Goal: Task Accomplishment & Management: Manage account settings

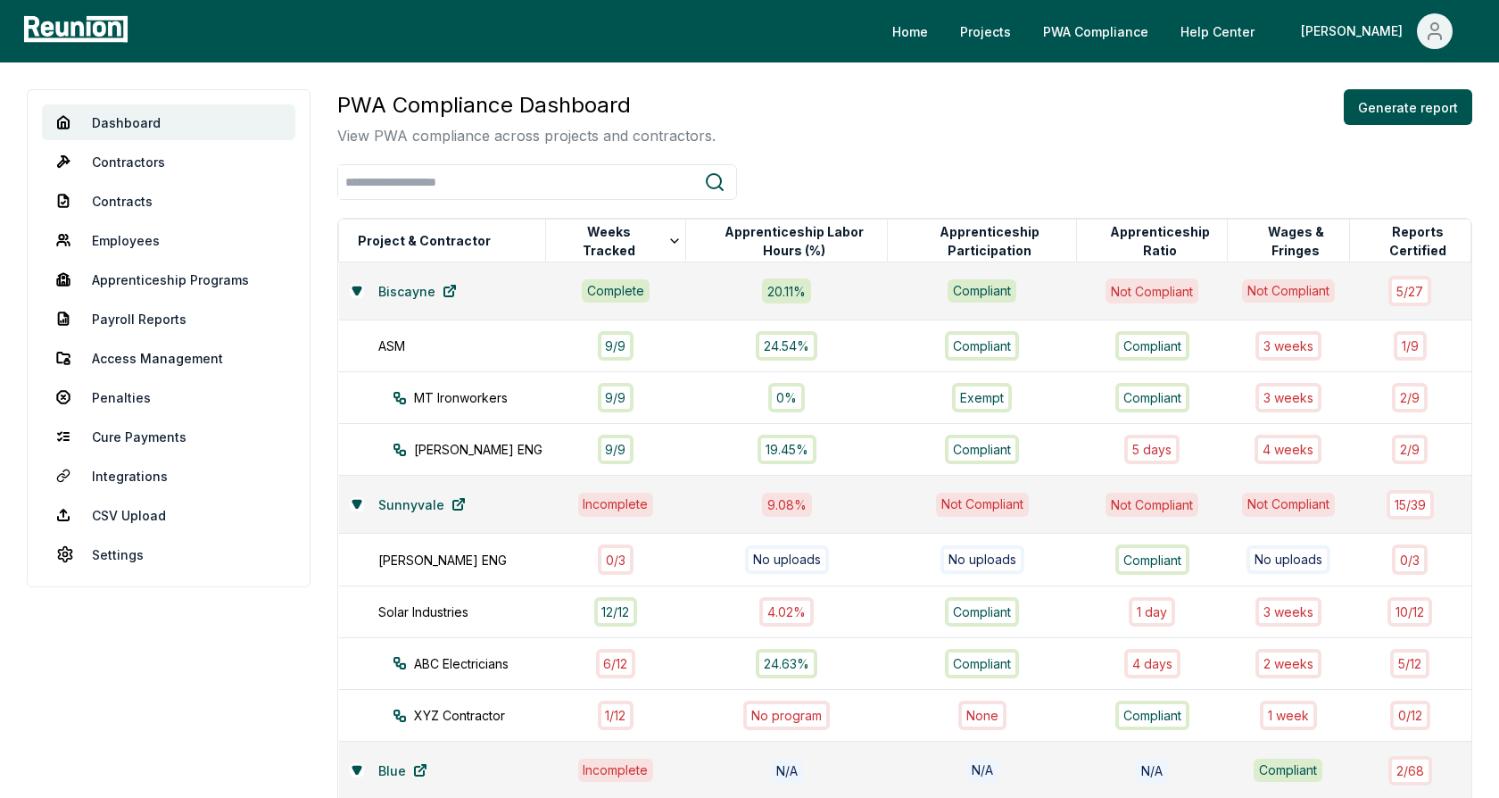
click at [854, 97] on div "PWA Compliance Dashboard View PWA compliance across projects and contractors. G…" at bounding box center [904, 117] width 1135 height 57
click at [357, 286] on icon at bounding box center [356, 289] width 8 height 7
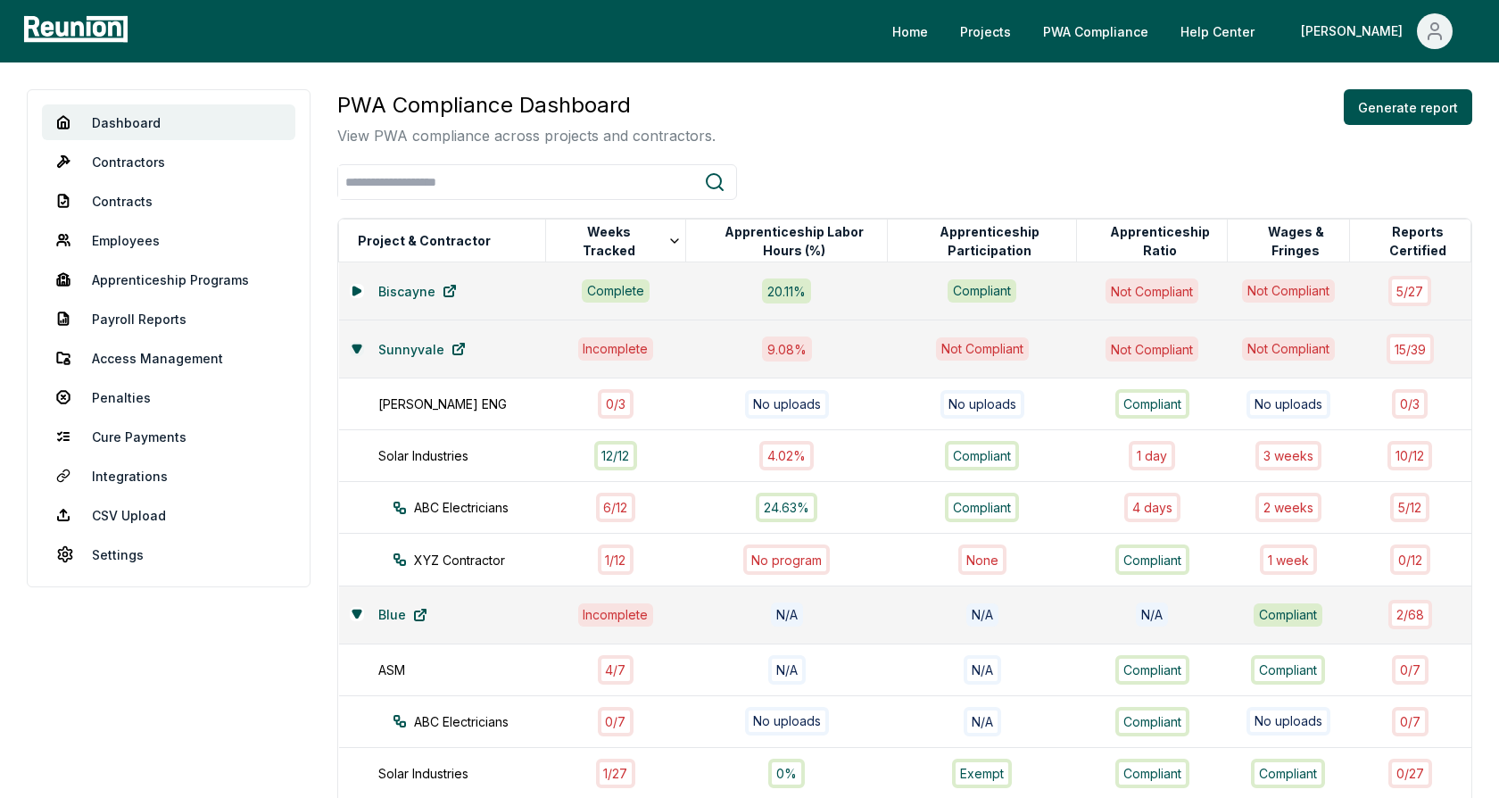
click at [354, 350] on icon at bounding box center [356, 347] width 8 height 7
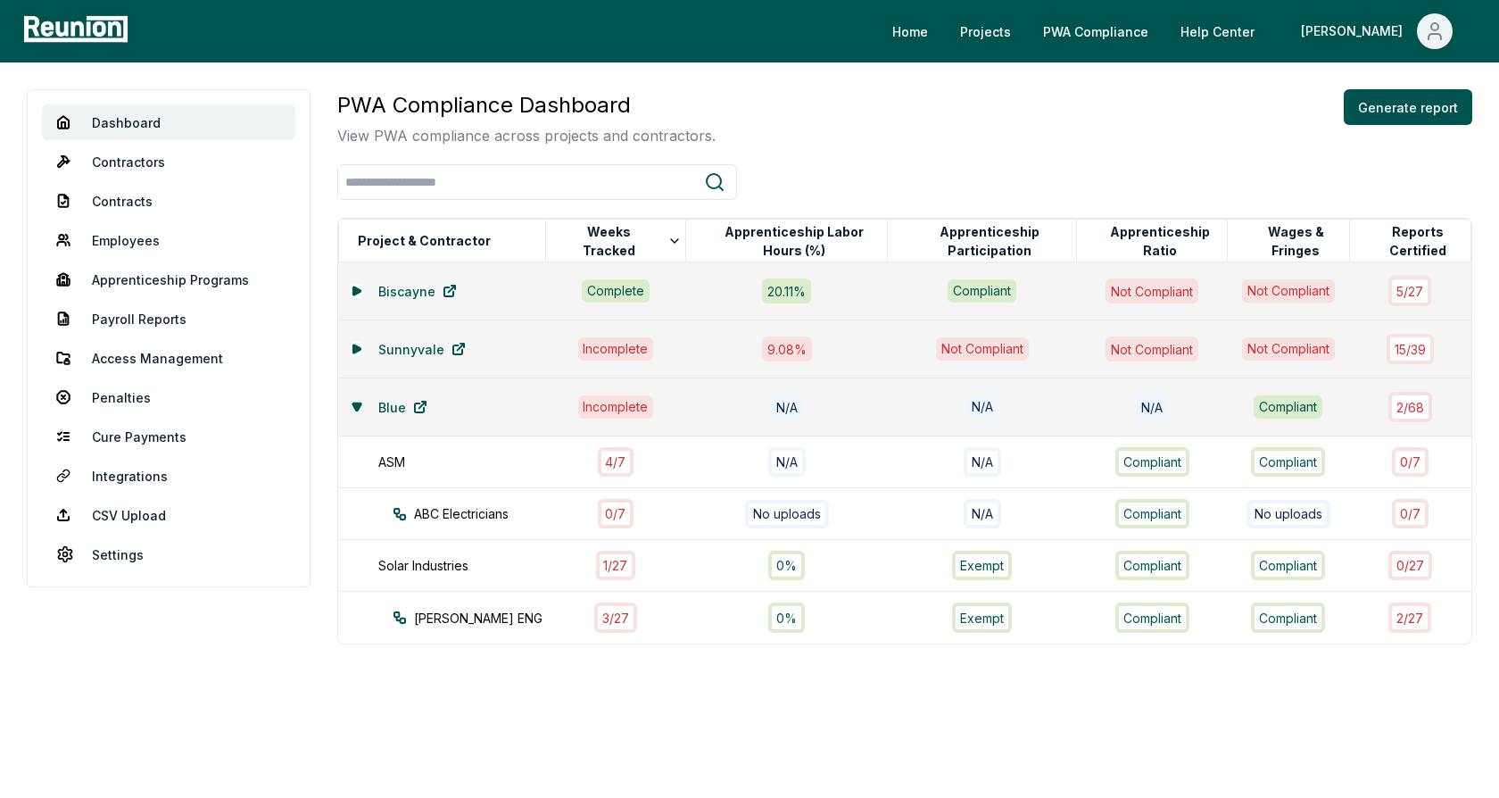
click at [355, 403] on icon at bounding box center [356, 405] width 8 height 7
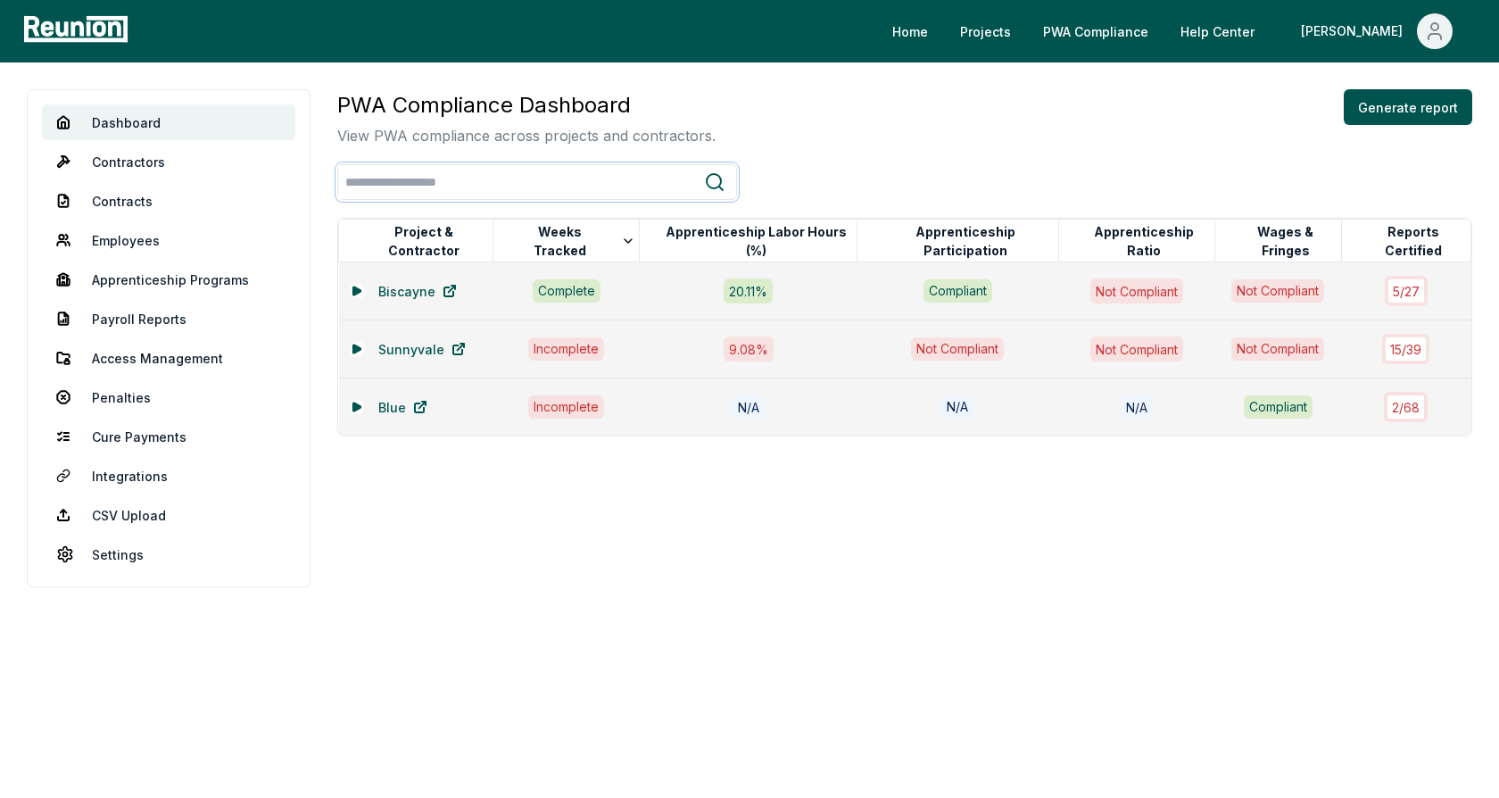
click at [687, 174] on input "search" at bounding box center [521, 182] width 366 height 33
click at [795, 133] on div "PWA Compliance Dashboard View PWA compliance across projects and contractors. G…" at bounding box center [904, 117] width 1135 height 57
click at [358, 290] on icon at bounding box center [355, 290] width 7 height 8
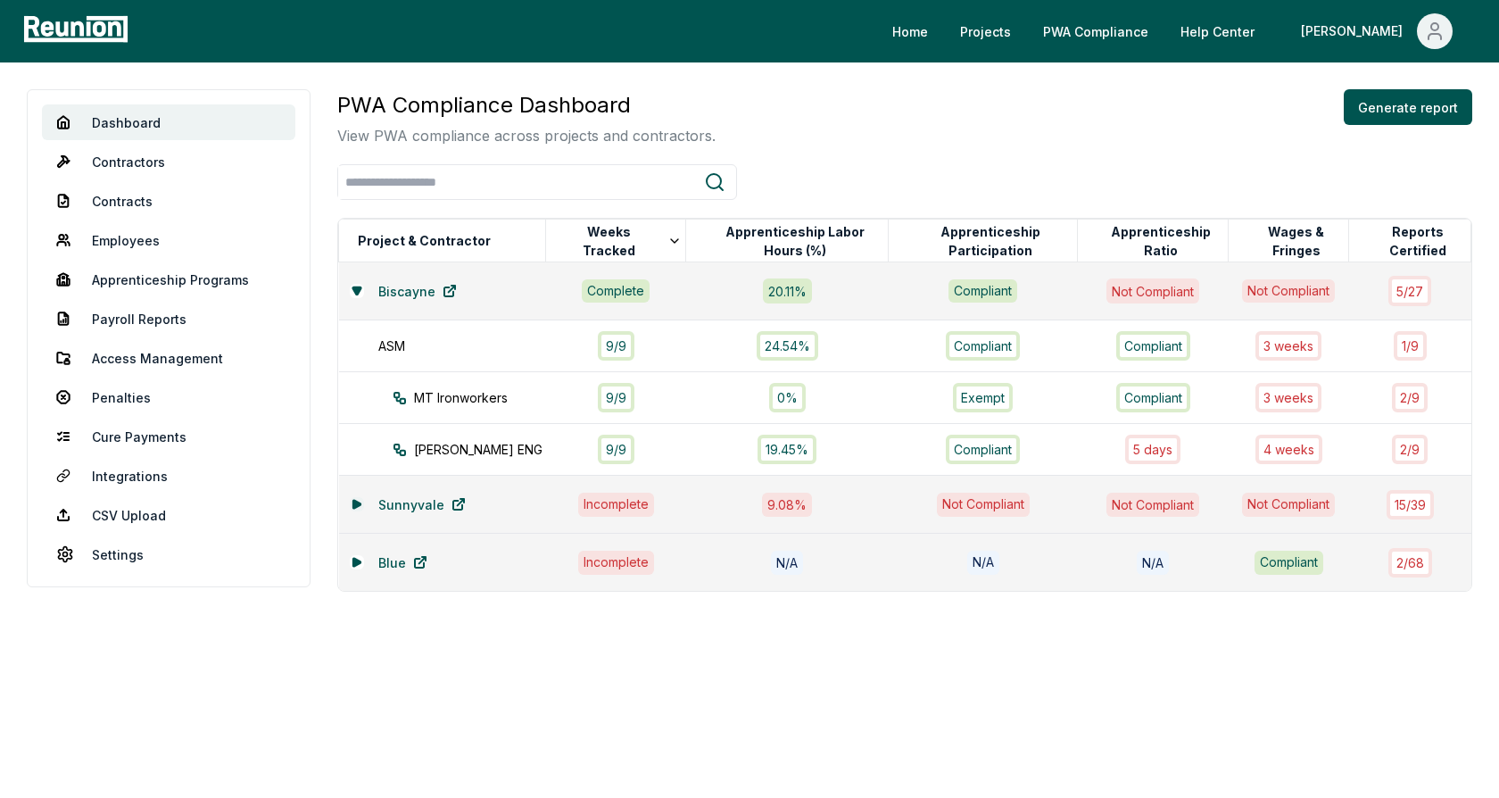
click at [356, 501] on icon at bounding box center [355, 504] width 7 height 8
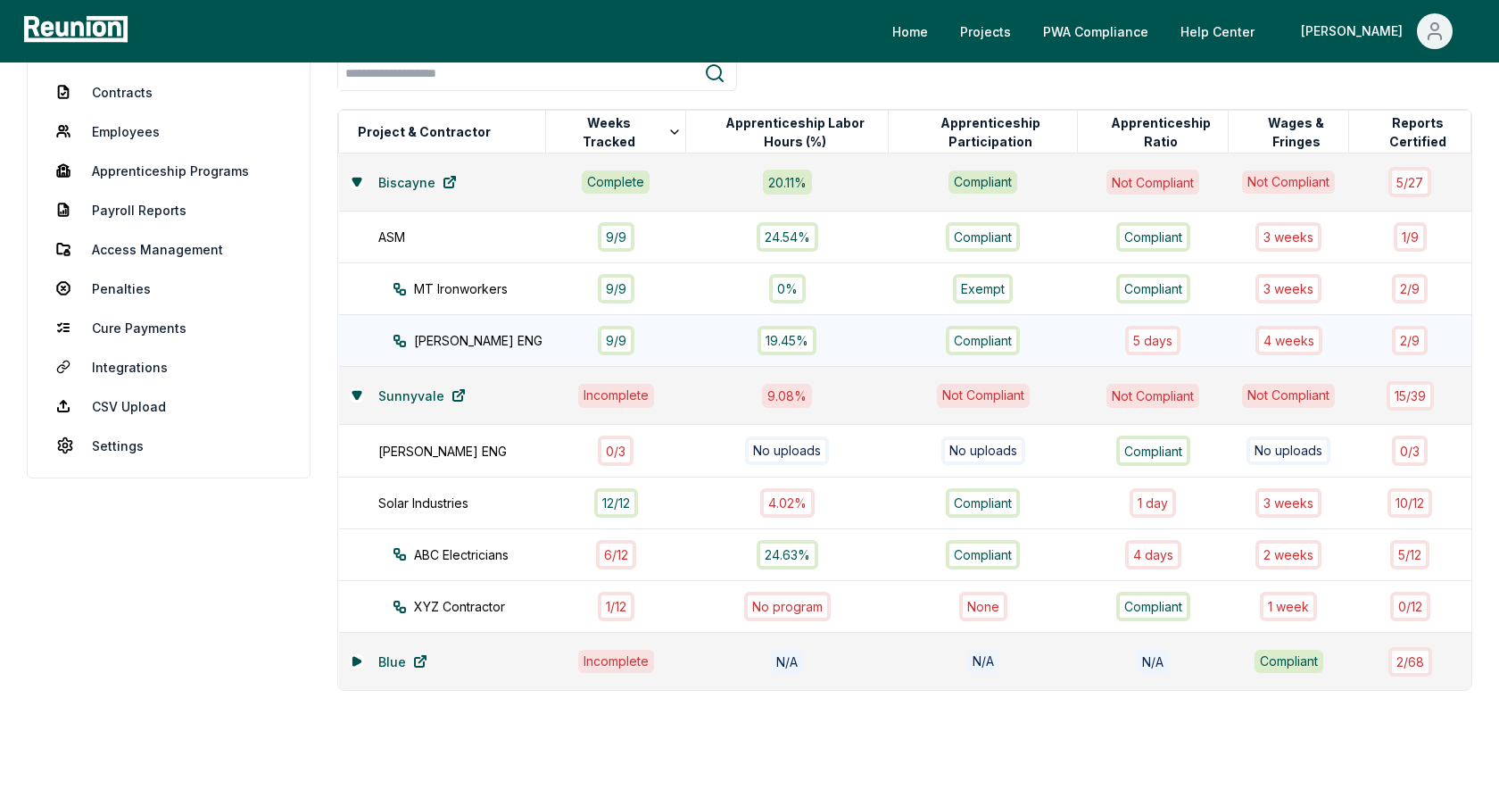
scroll to position [143, 0]
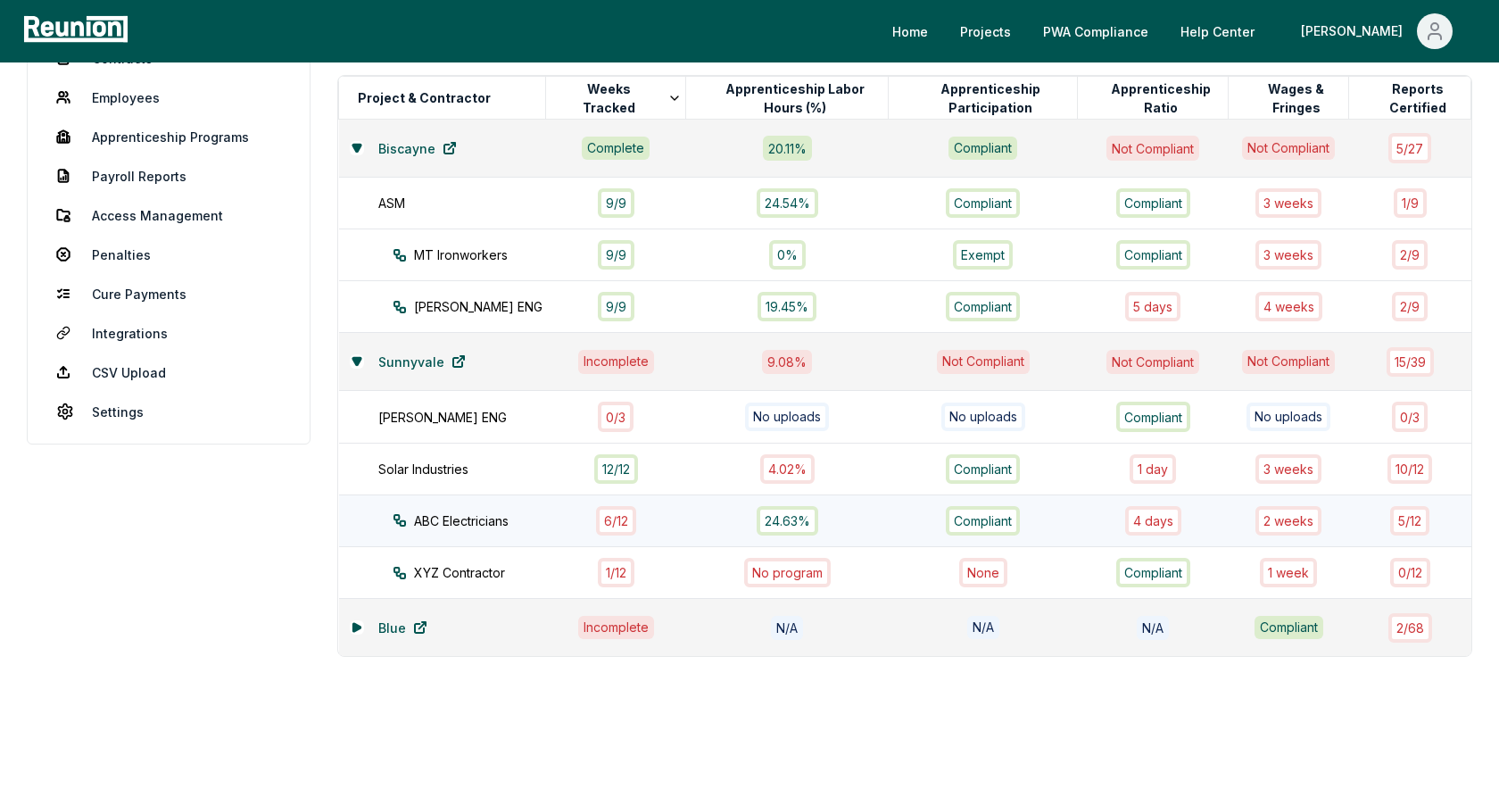
click at [502, 525] on td "ABC Electricians" at bounding box center [442, 520] width 207 height 52
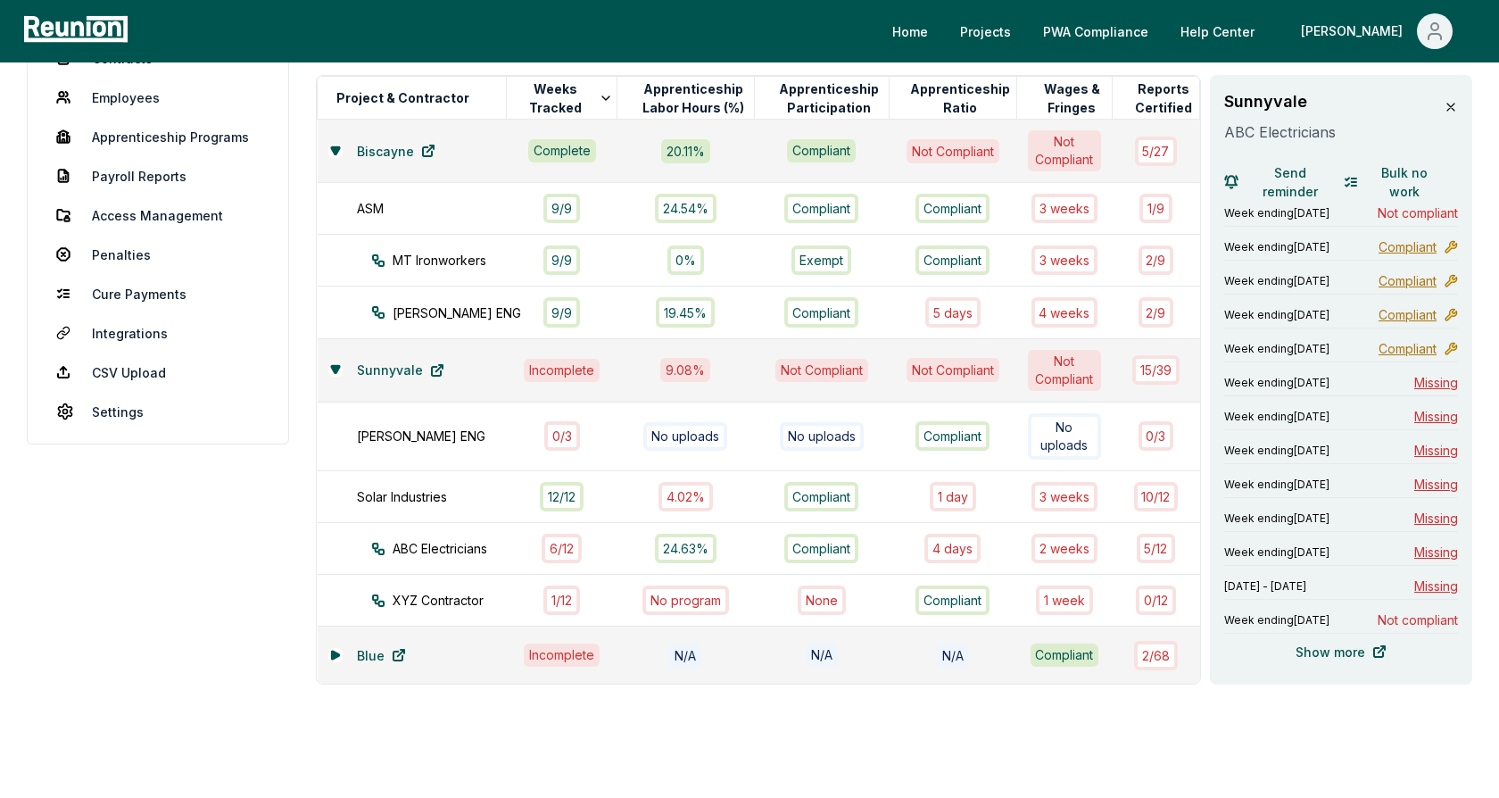
click at [1447, 110] on icon at bounding box center [1450, 106] width 7 height 7
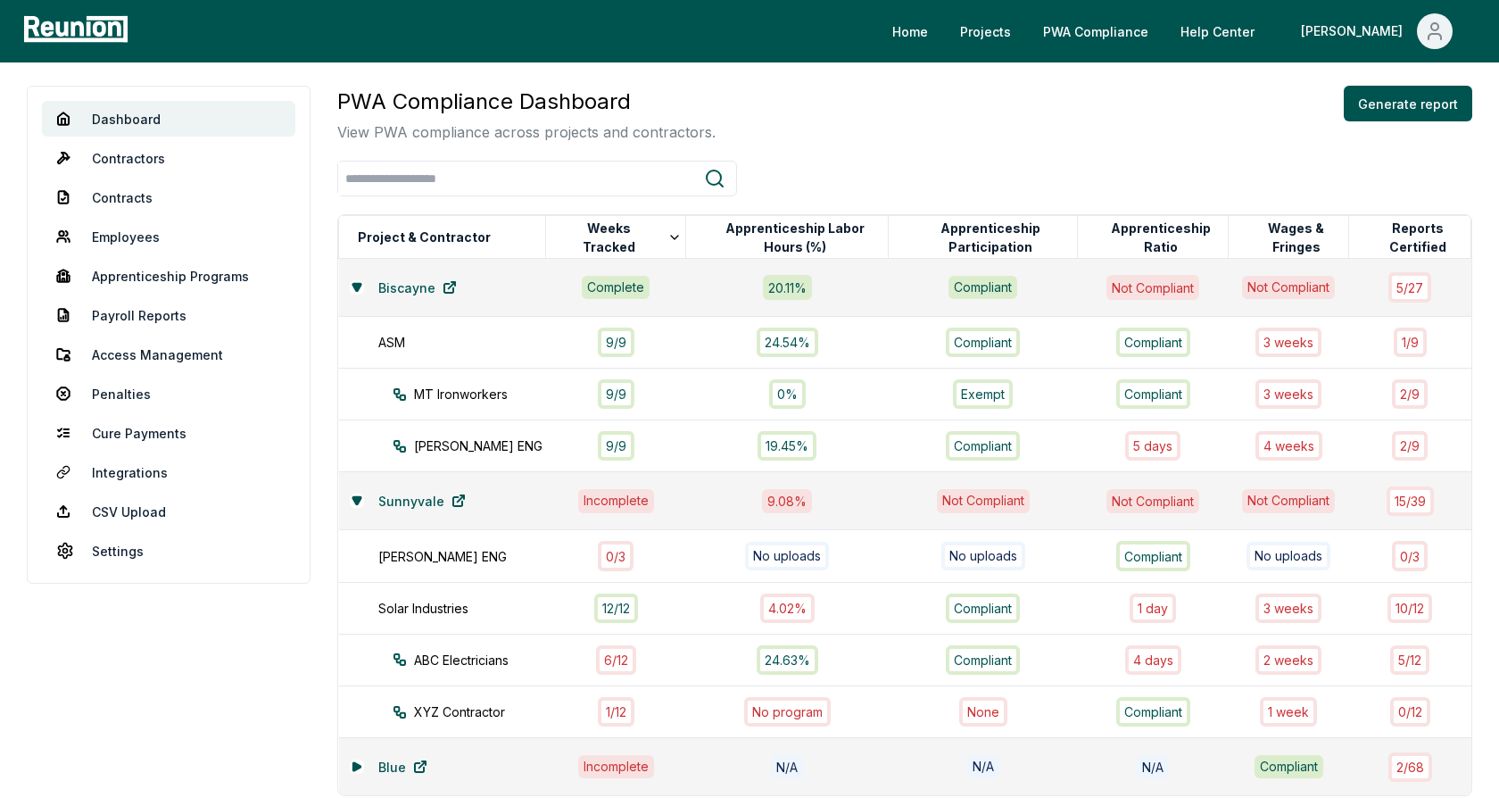
scroll to position [0, 0]
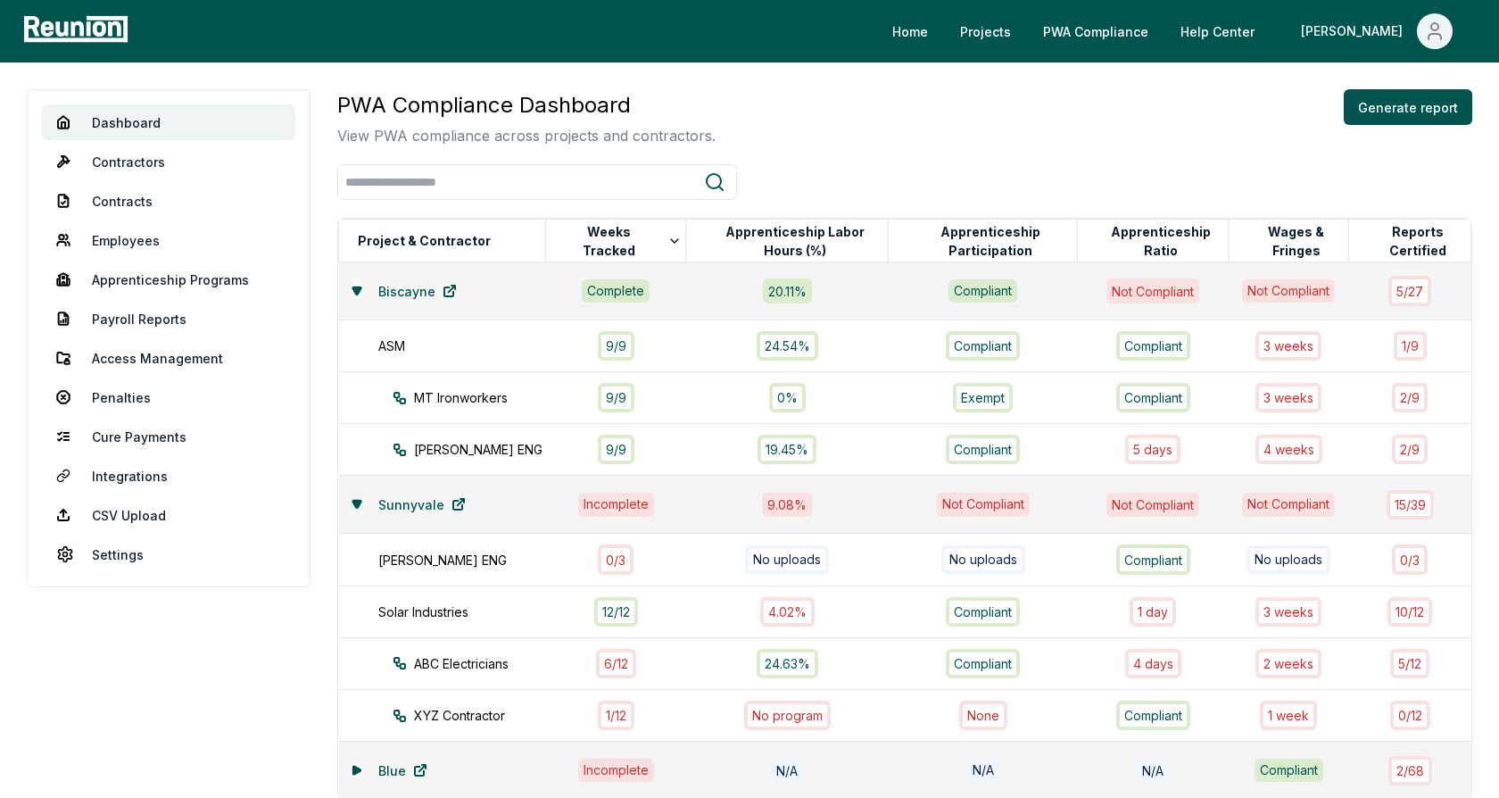
click at [353, 503] on icon at bounding box center [357, 504] width 11 height 11
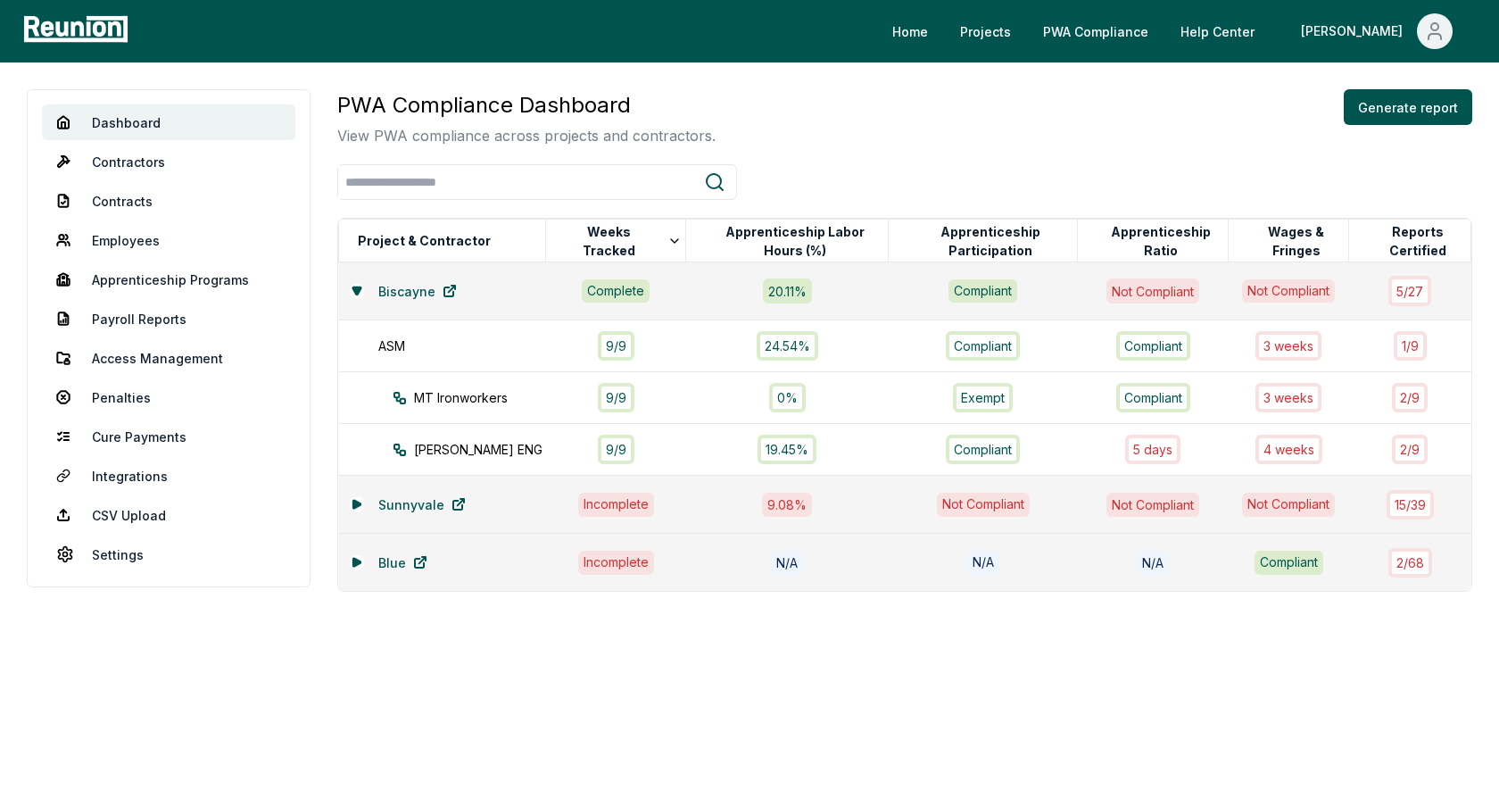
click at [948, 131] on div "PWA Compliance Dashboard View PWA compliance across projects and contractors. G…" at bounding box center [904, 117] width 1135 height 57
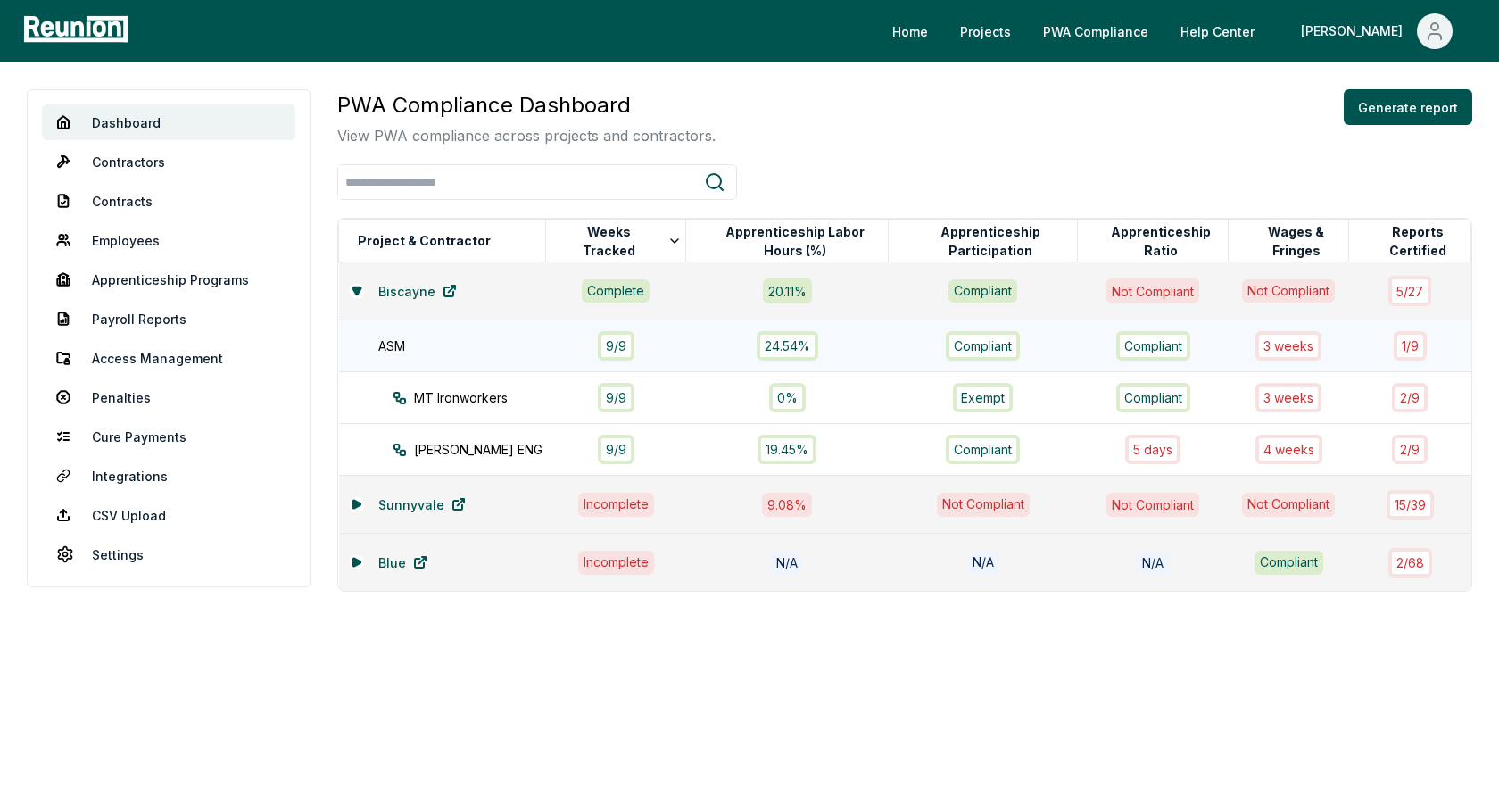
click at [459, 352] on div "ASM" at bounding box center [471, 345] width 186 height 19
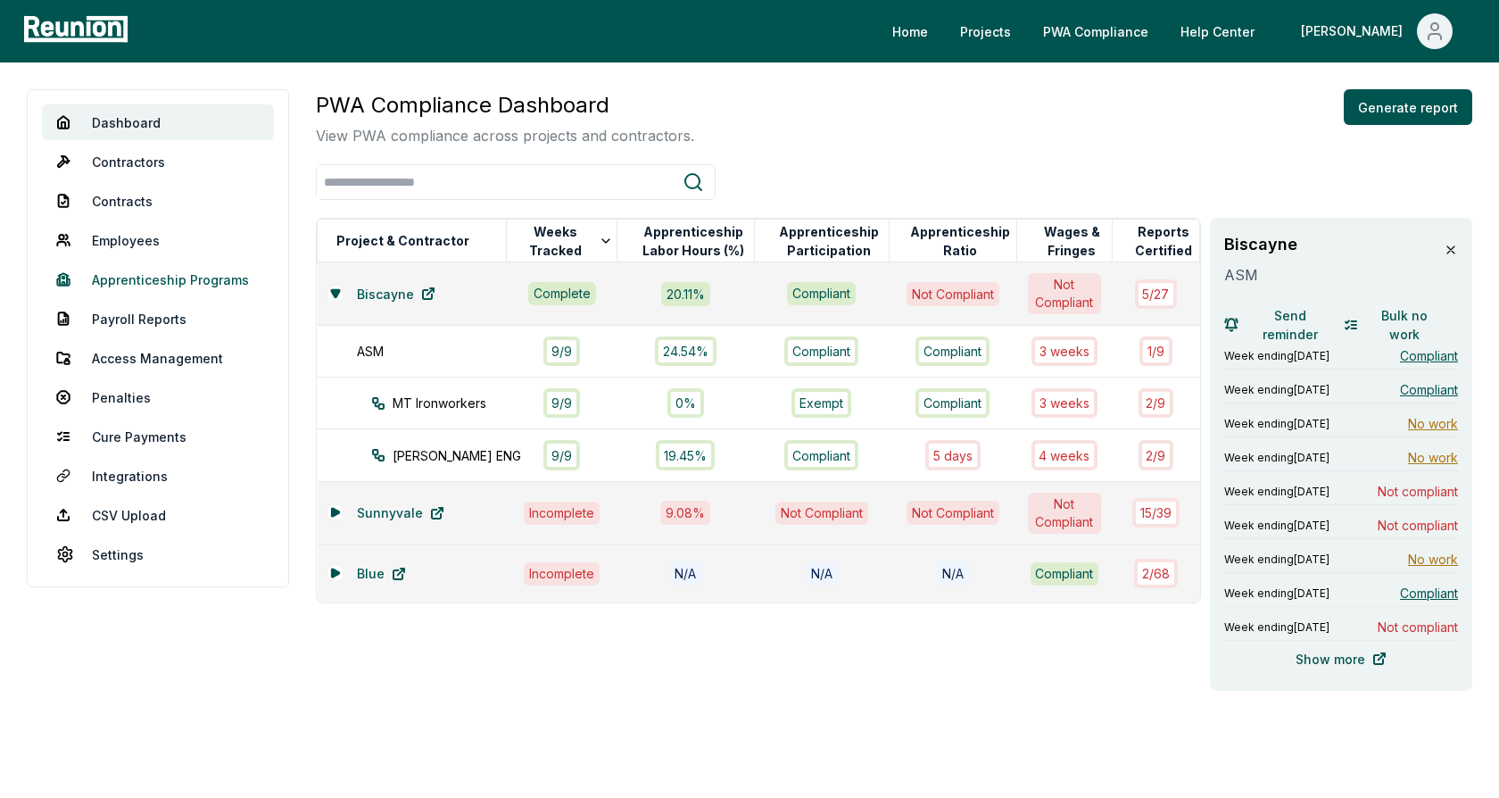
click at [178, 282] on link "Apprenticeship Programs" at bounding box center [158, 279] width 232 height 36
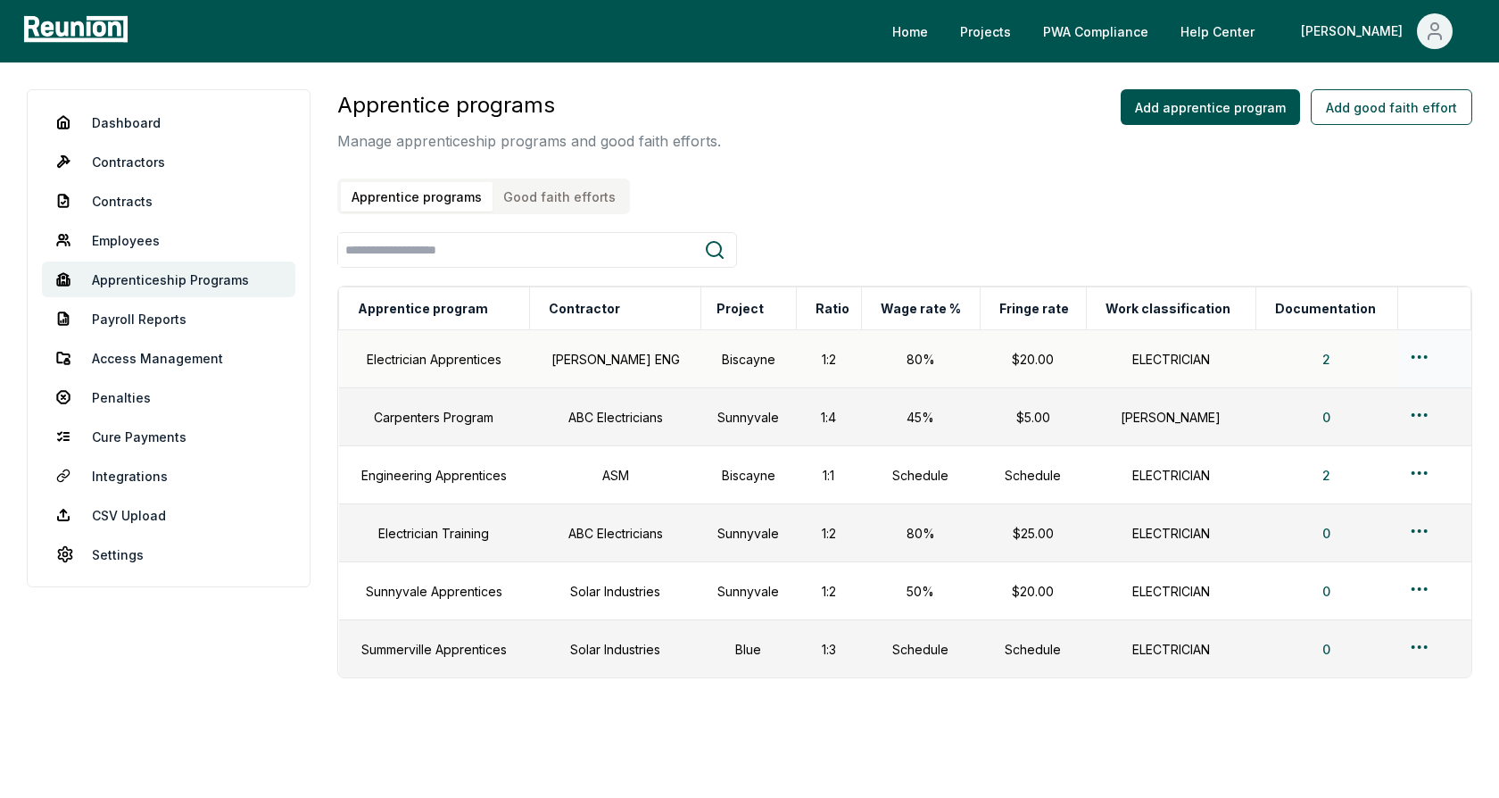
click at [1427, 349] on div at bounding box center [1434, 359] width 52 height 26
click at [1416, 353] on html "Please visit us on your desktop We're working on making our marketplace mobile-…" at bounding box center [749, 424] width 1499 height 848
click at [1370, 418] on div "Edit" at bounding box center [1399, 425] width 170 height 29
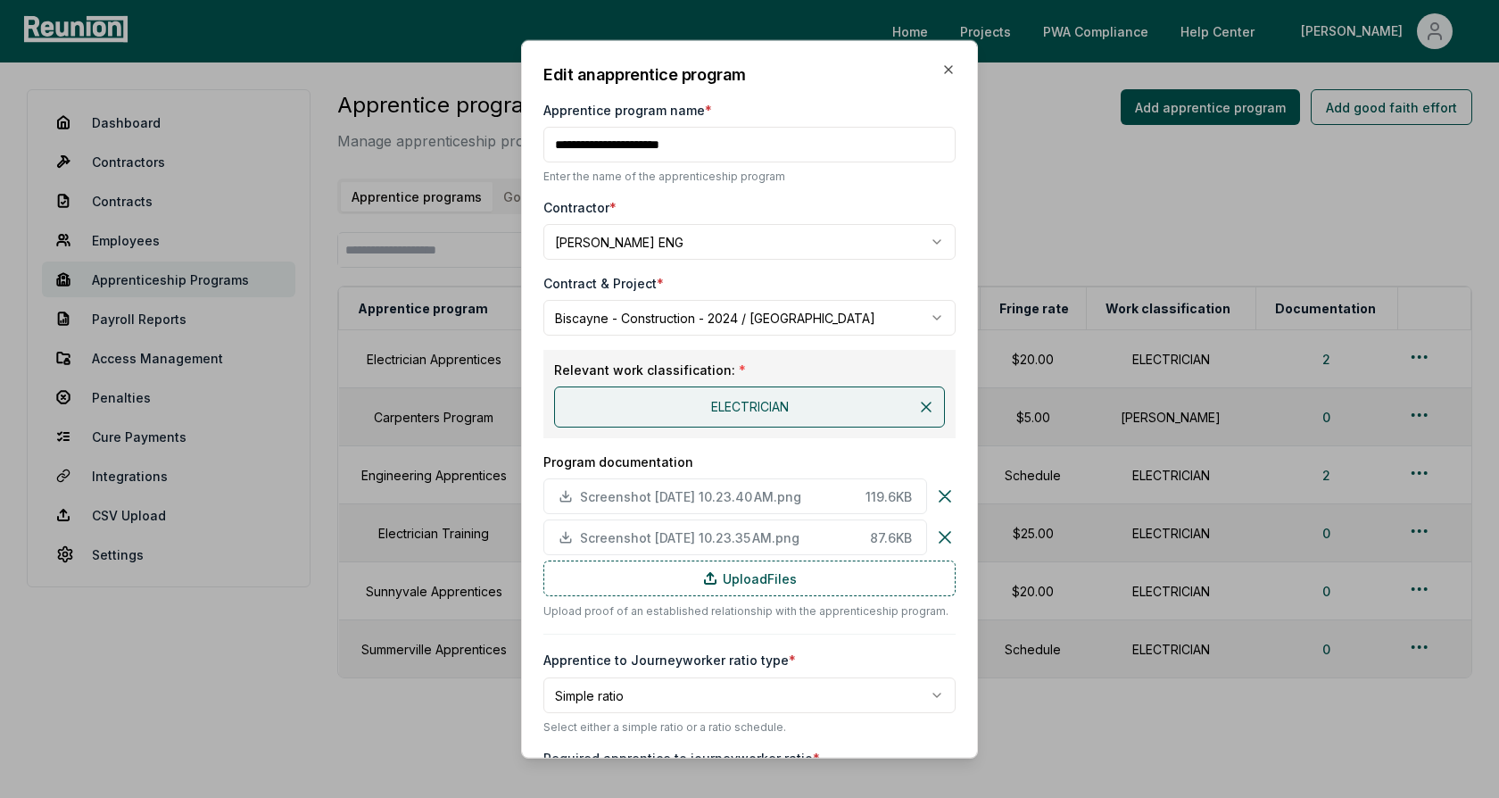
click at [905, 196] on div "**********" at bounding box center [749, 789] width 412 height 1454
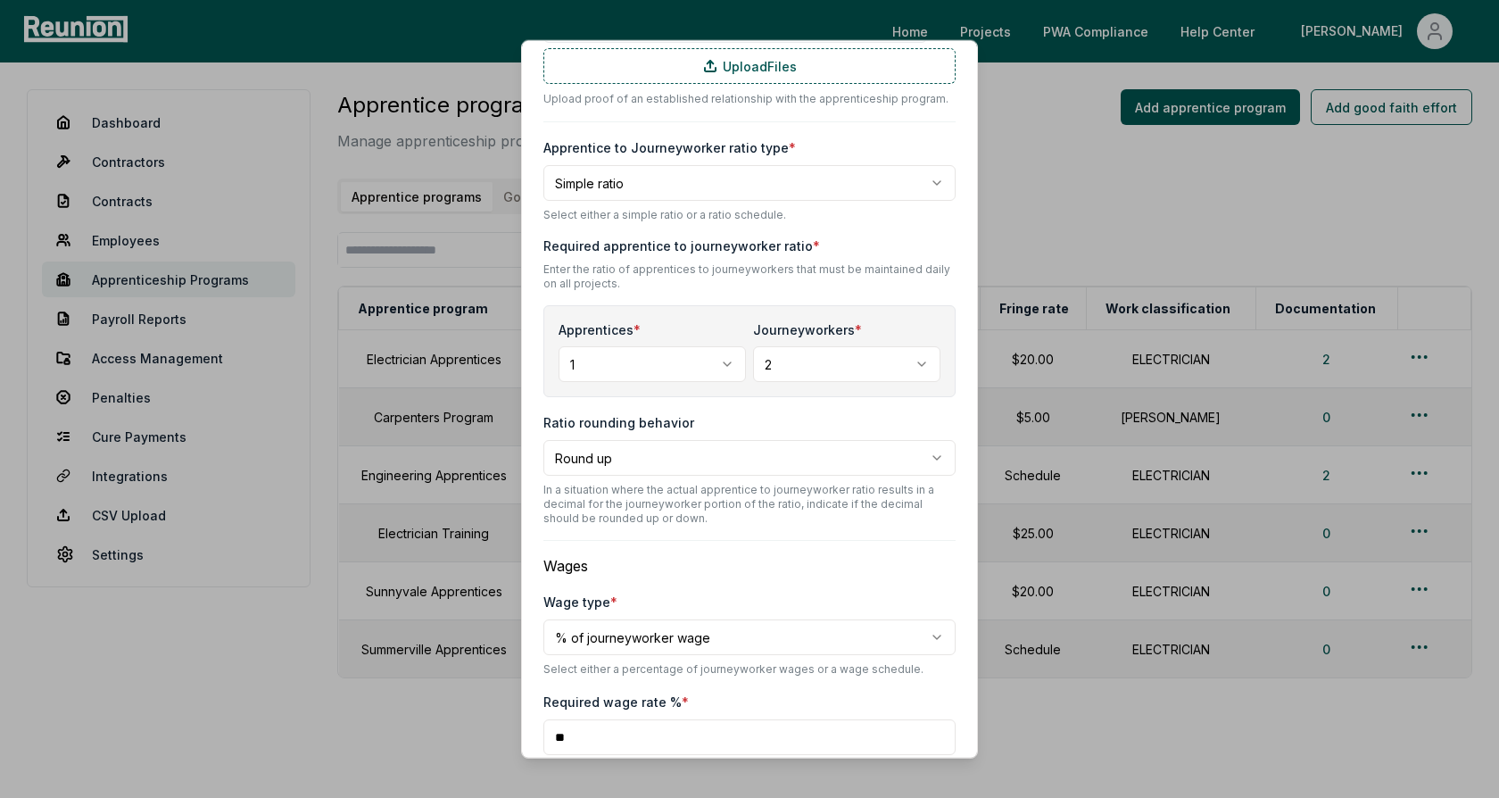
scroll to position [516, 0]
click at [707, 183] on body "Please visit us on your desktop We're working on making our marketplace mobile-…" at bounding box center [749, 424] width 1499 height 848
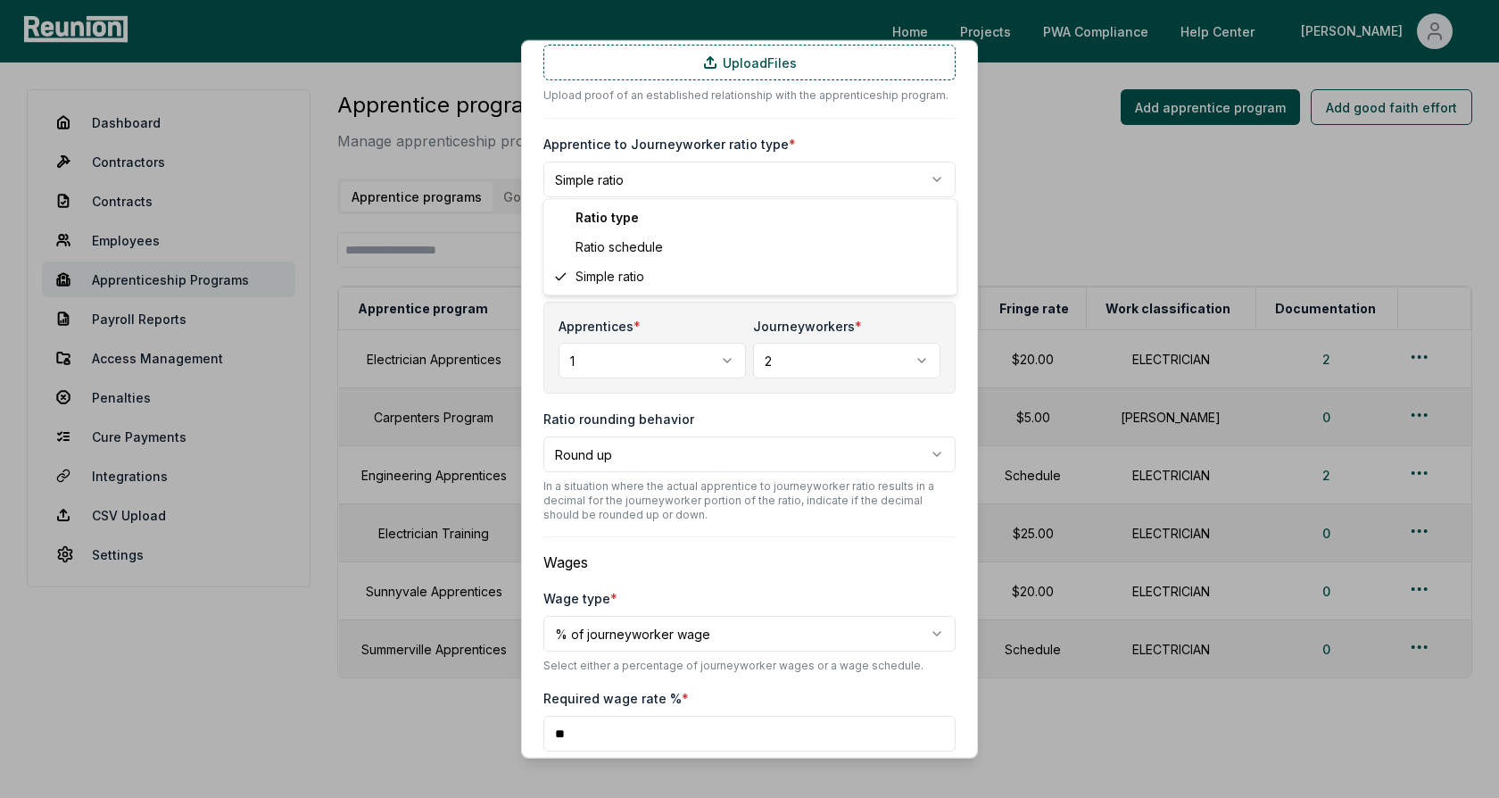
select select "********"
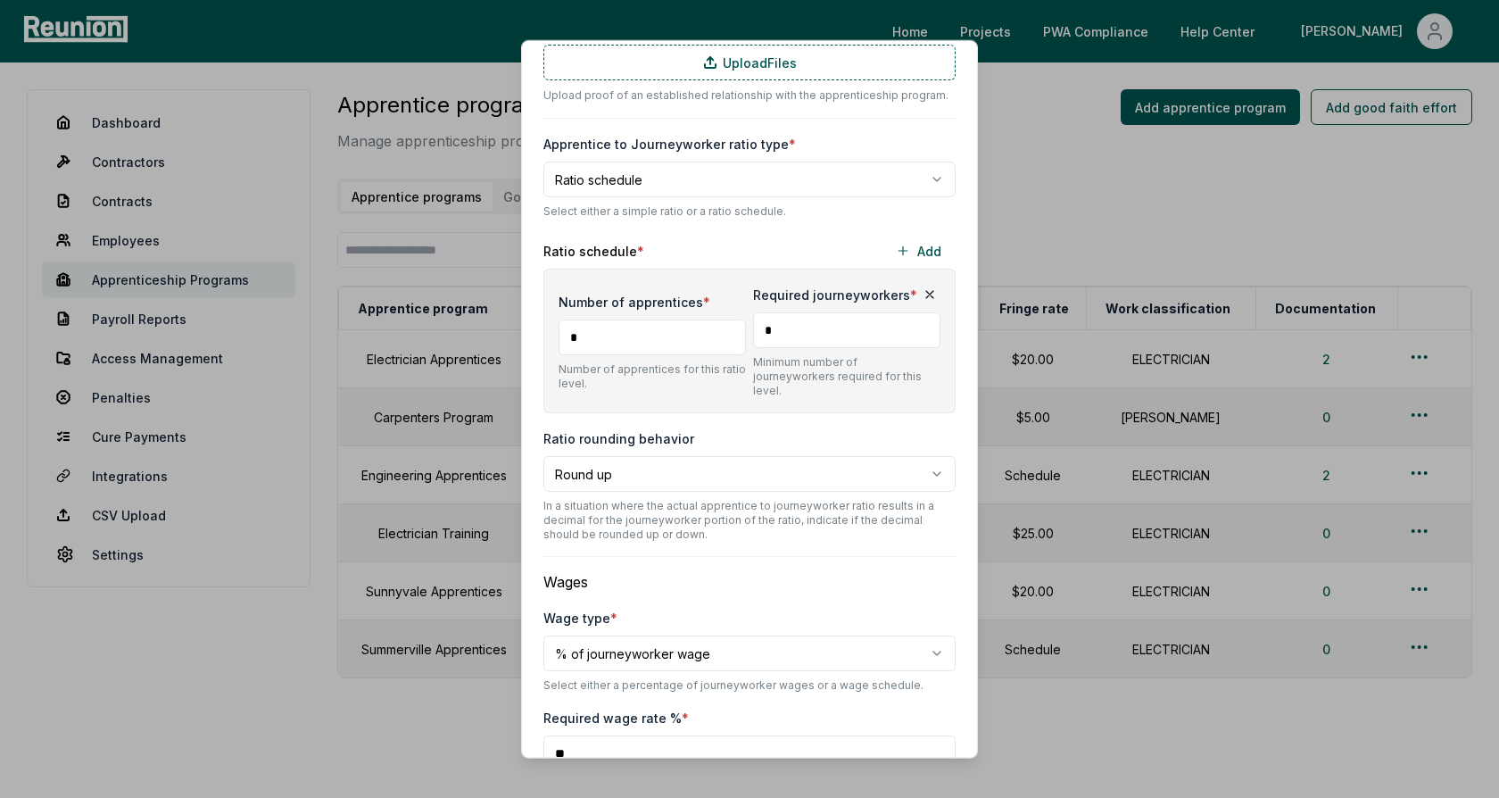
click at [799, 330] on input "*" at bounding box center [846, 330] width 187 height 36
type input "*"
click at [916, 244] on button "Add" at bounding box center [918, 251] width 74 height 36
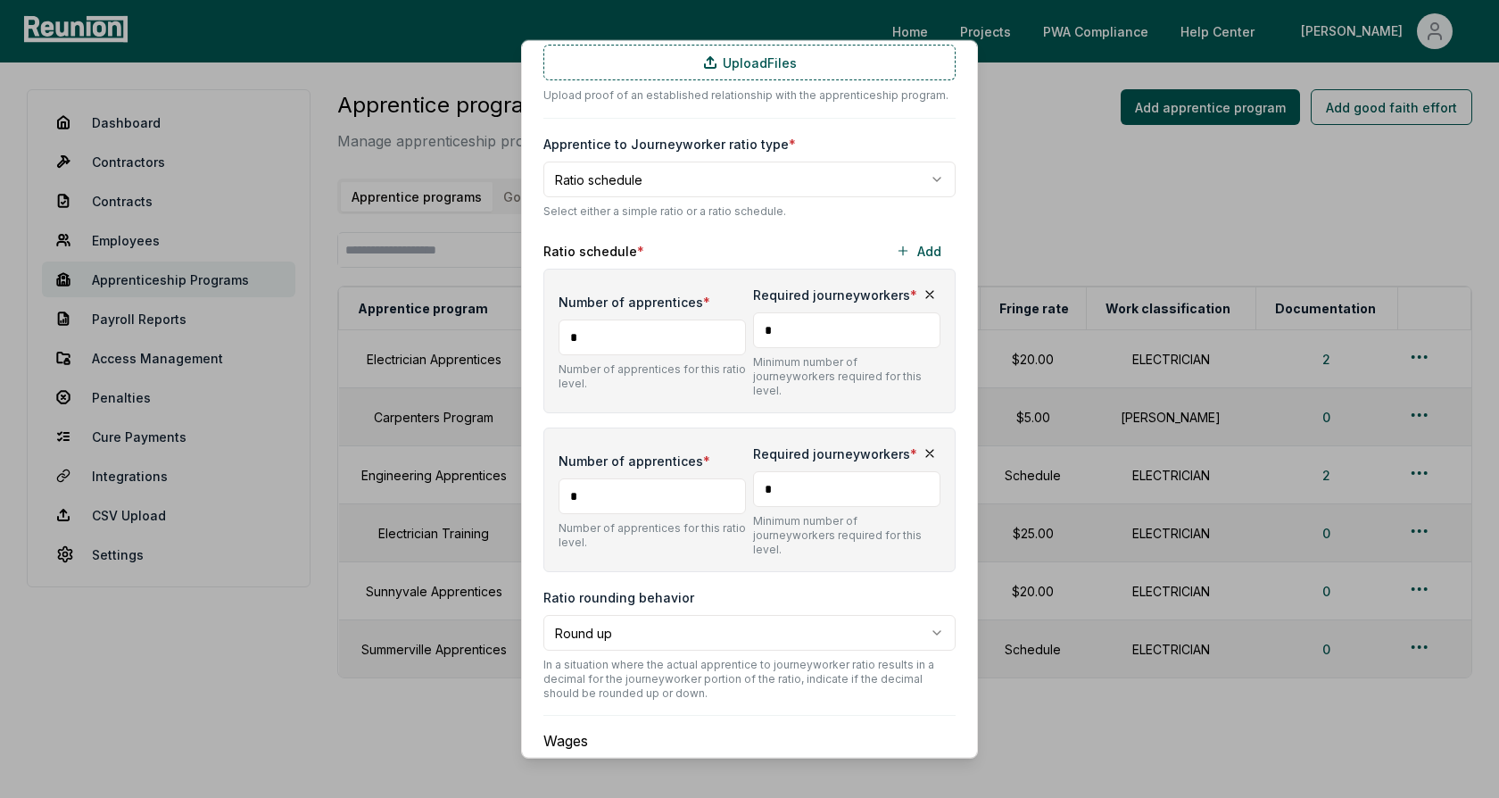
type input "*"
click at [830, 471] on input "*" at bounding box center [846, 489] width 187 height 36
type input "*"
click at [761, 407] on div "Number of apprentices * * Number of apprentices for this ratio level. Required …" at bounding box center [749, 420] width 412 height 303
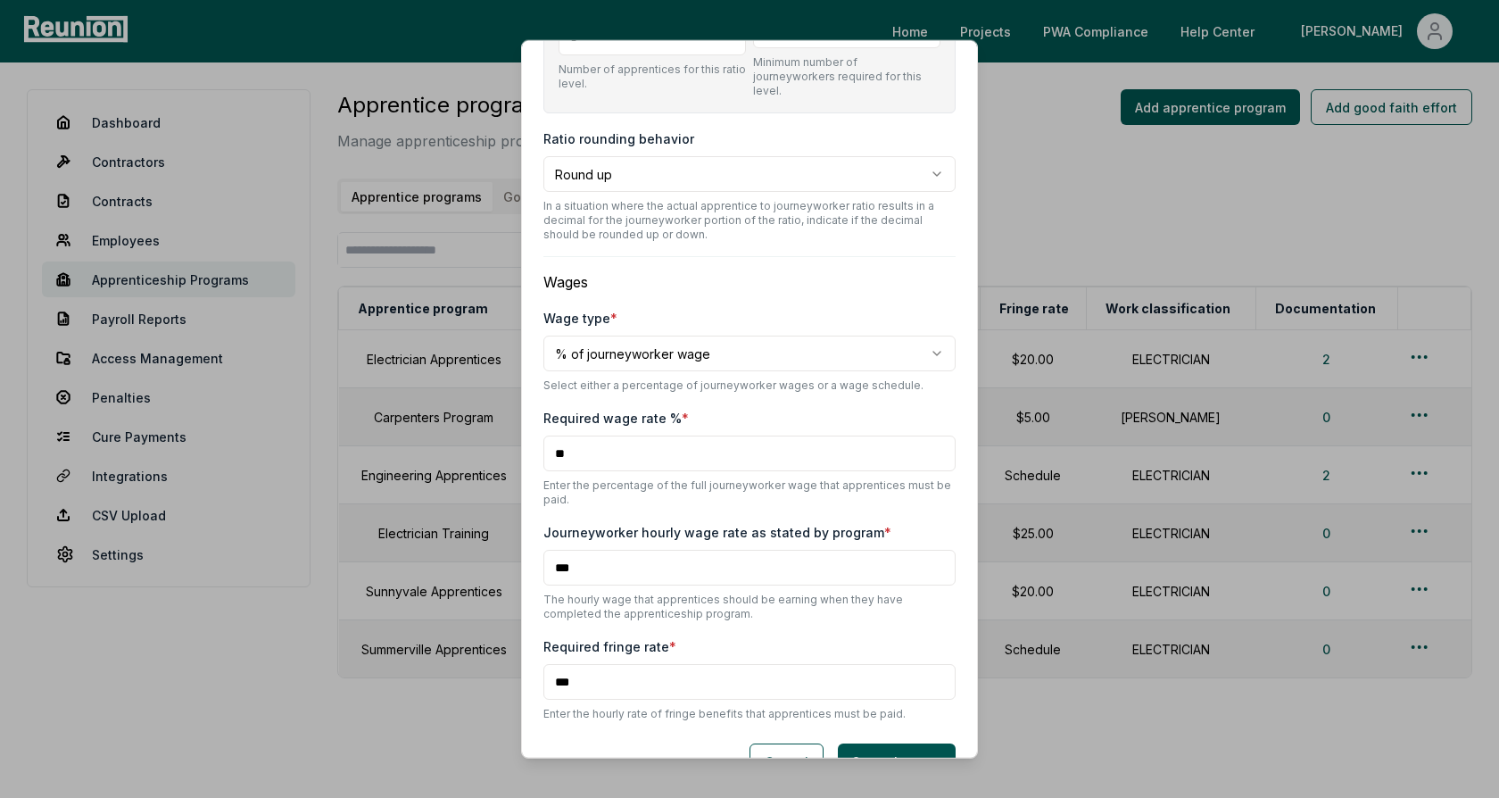
scroll to position [984, 0]
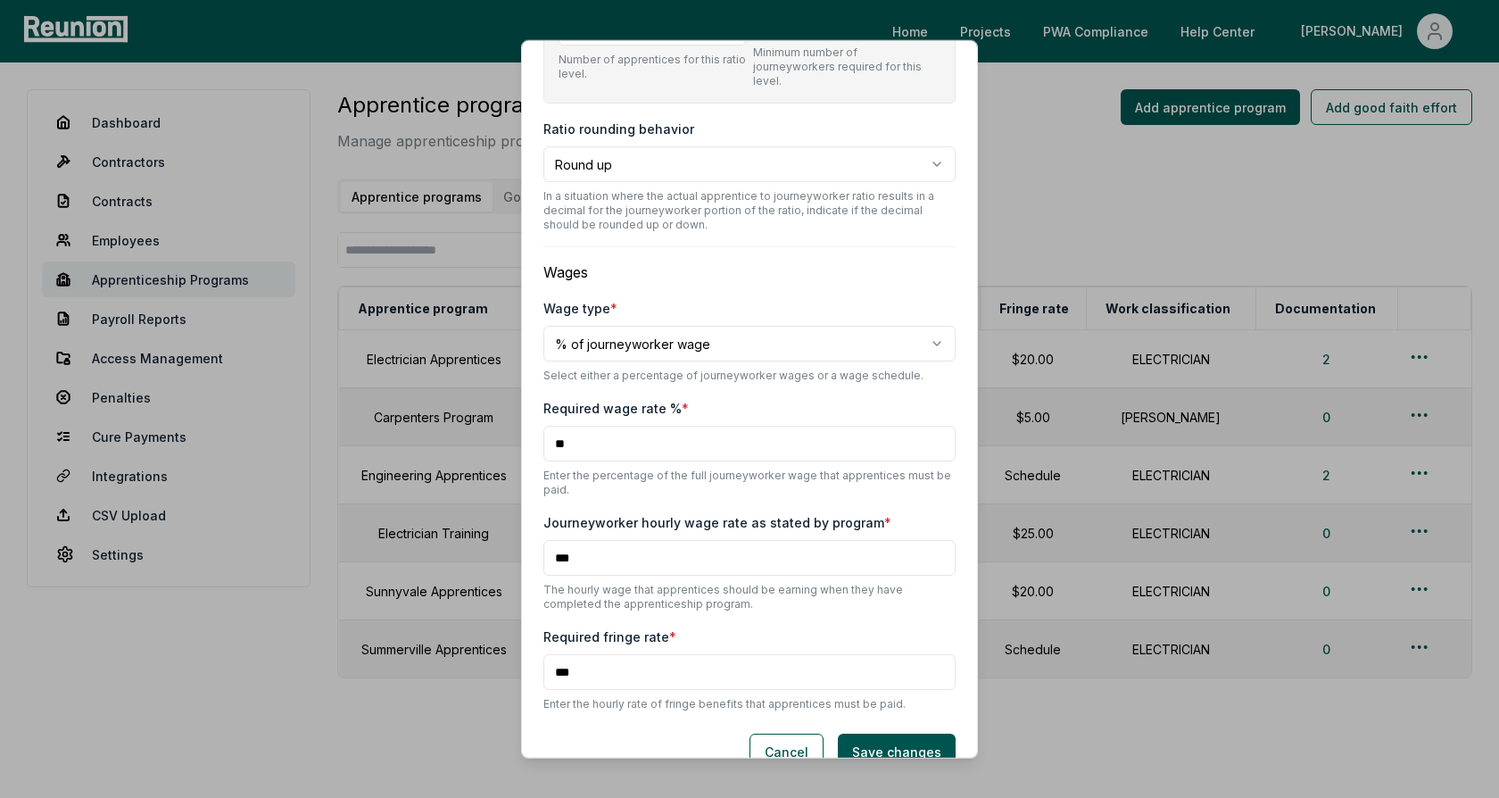
drag, startPoint x: 584, startPoint y: 529, endPoint x: 549, endPoint y: 526, distance: 35.8
click at [549, 540] on input "***" at bounding box center [749, 558] width 412 height 36
click at [589, 540] on input "***" at bounding box center [749, 558] width 412 height 36
drag, startPoint x: 589, startPoint y: 528, endPoint x: 552, endPoint y: 528, distance: 36.6
click at [552, 540] on input "***" at bounding box center [749, 558] width 412 height 36
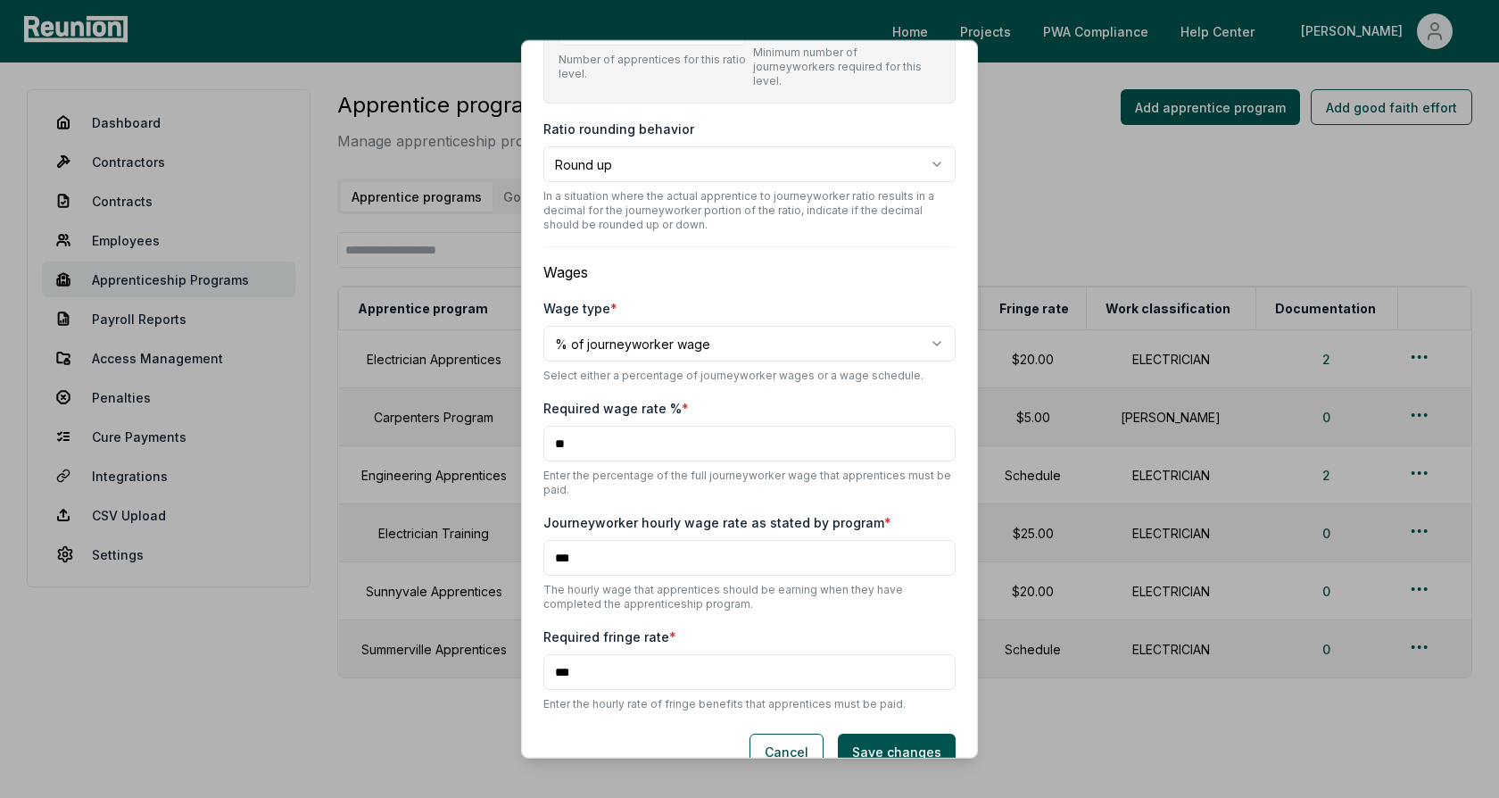
click at [592, 540] on input "***" at bounding box center [749, 558] width 412 height 36
drag, startPoint x: 588, startPoint y: 411, endPoint x: 550, endPoint y: 411, distance: 37.5
click at [550, 426] on input "**" at bounding box center [749, 444] width 412 height 36
click at [676, 317] on body "Please visit us on your desktop We're working on making our marketplace mobile-…" at bounding box center [749, 424] width 1499 height 848
select select "**********"
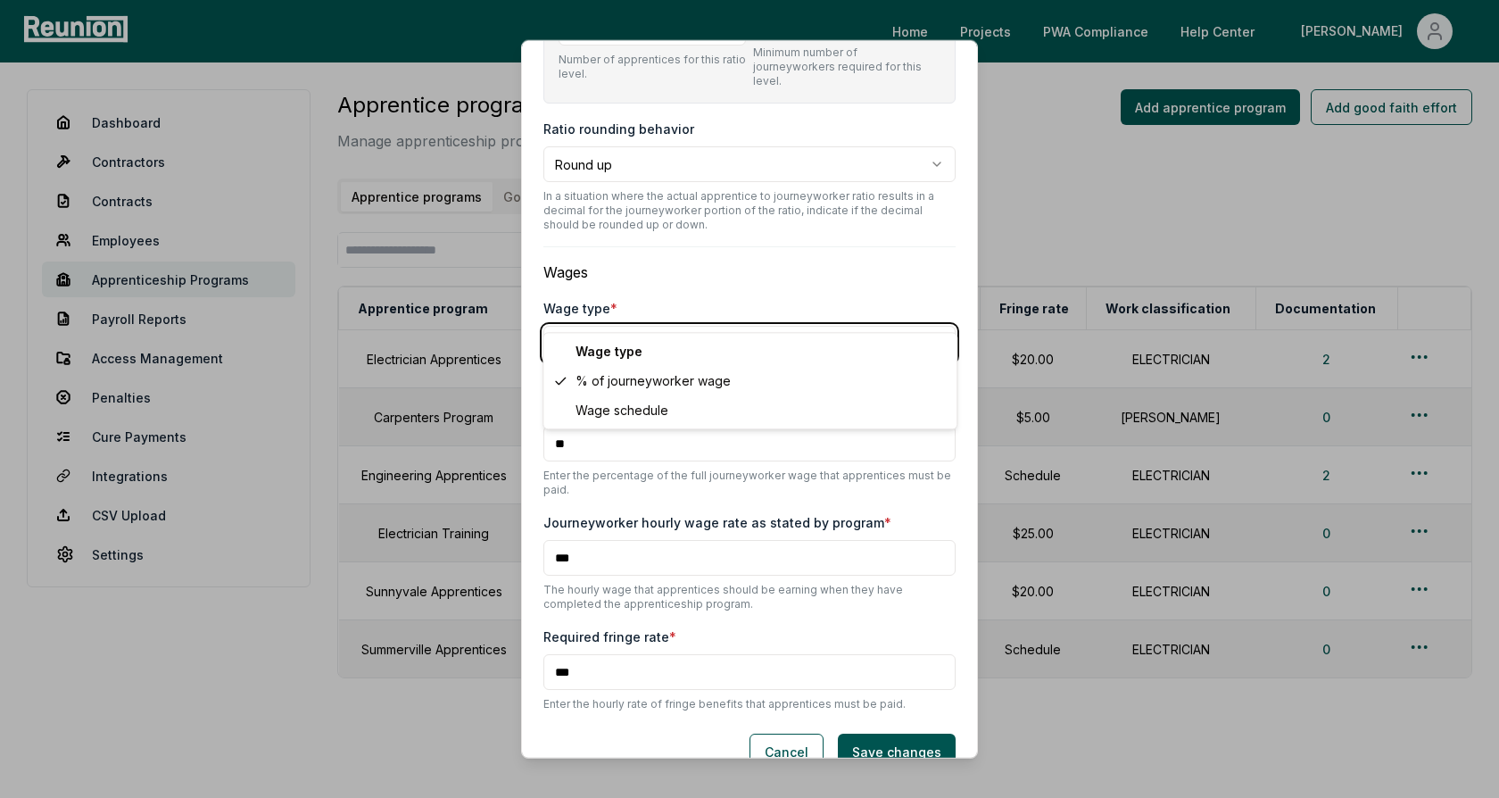
scroll to position [836, 0]
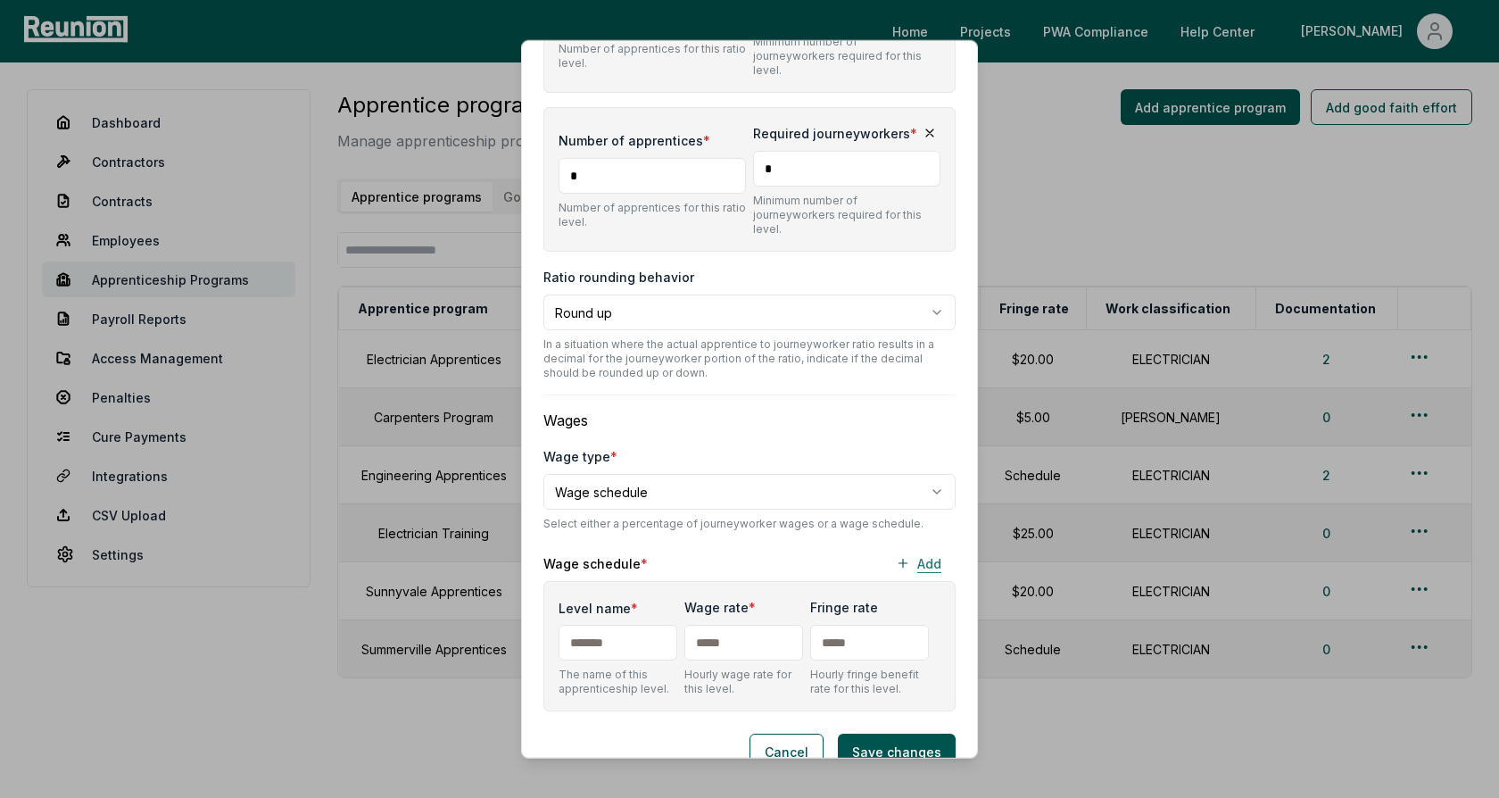
click at [925, 545] on button "Add" at bounding box center [918, 563] width 74 height 36
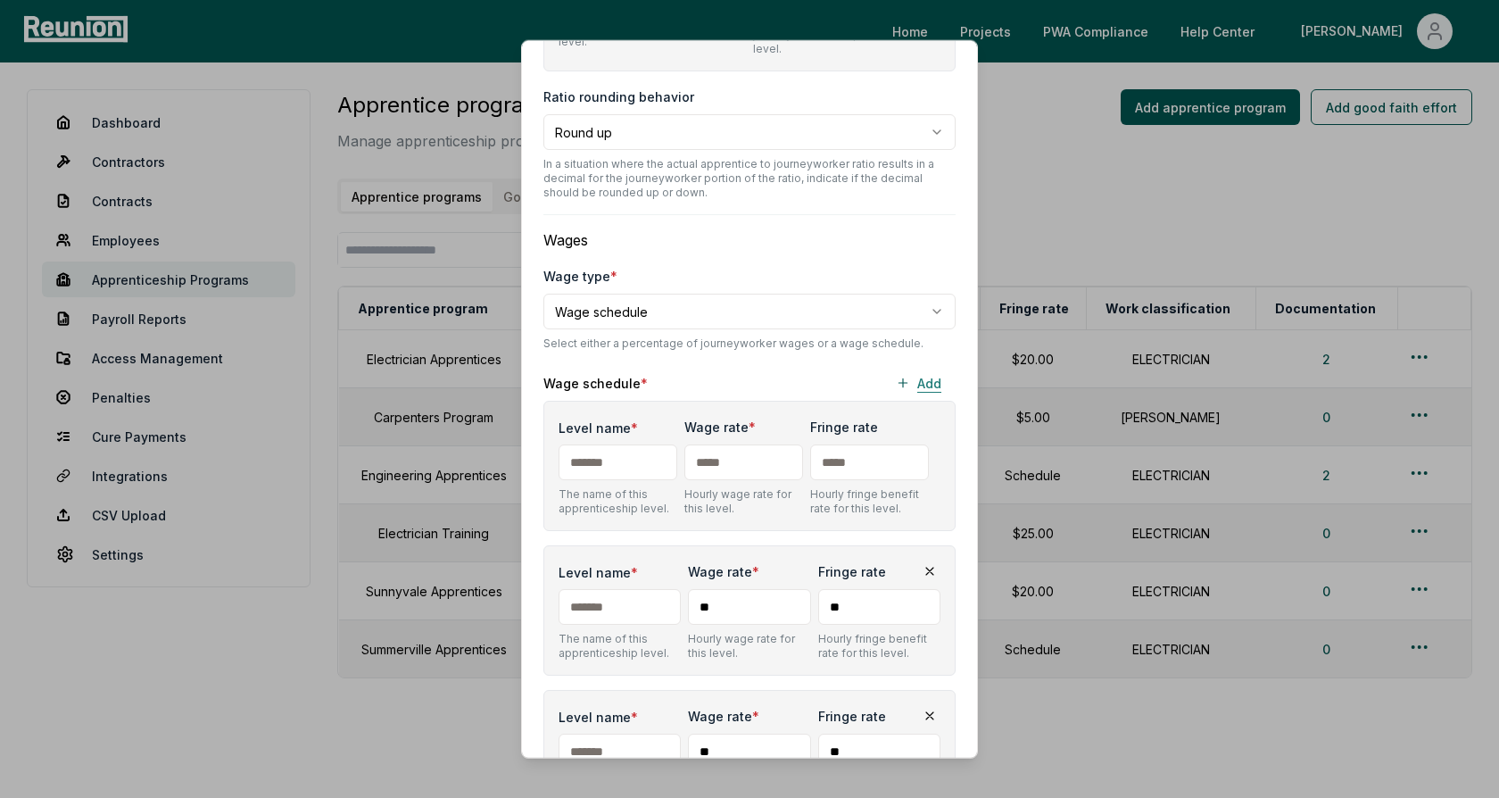
scroll to position [1121, 0]
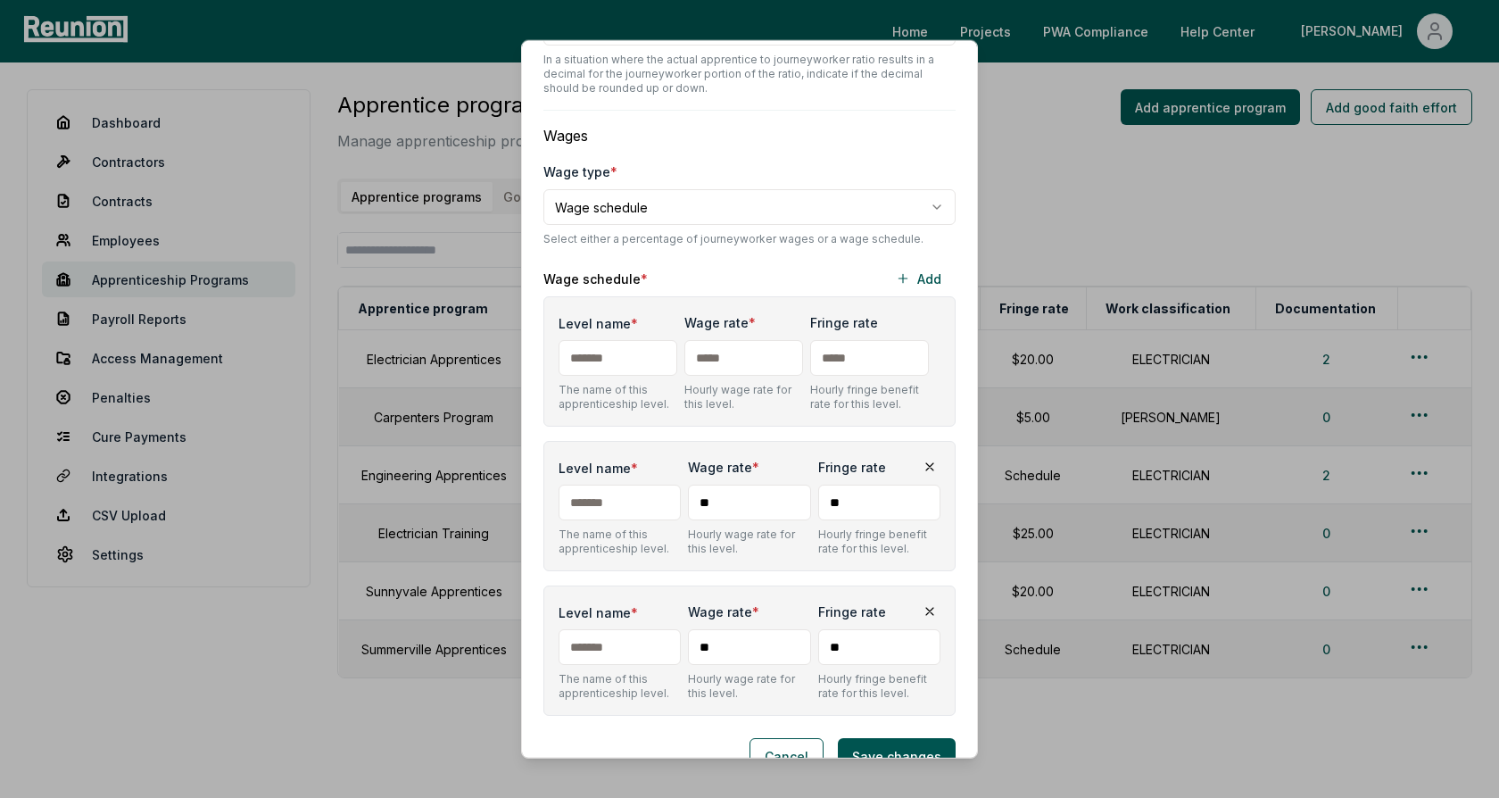
click at [632, 340] on input "Level name *" at bounding box center [618, 358] width 119 height 36
type input "*"
click at [601, 484] on input "Level name *" at bounding box center [620, 502] width 122 height 36
type input "*"
click at [598, 629] on input "Level name *" at bounding box center [620, 647] width 122 height 36
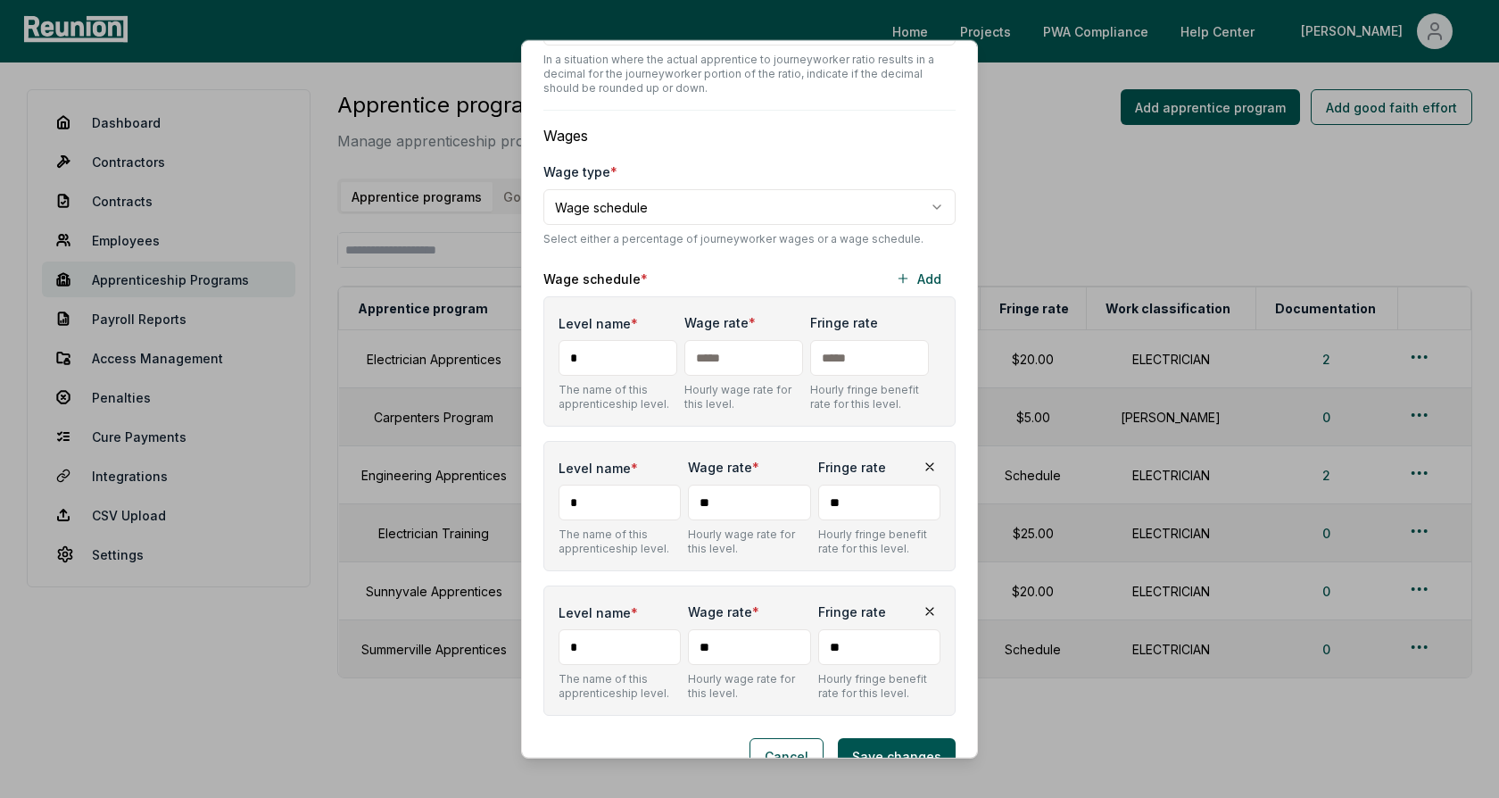
type input "*"
click at [765, 340] on input "text" at bounding box center [743, 358] width 119 height 36
type input "***"
click at [740, 484] on input "**" at bounding box center [749, 502] width 122 height 36
type input "***"
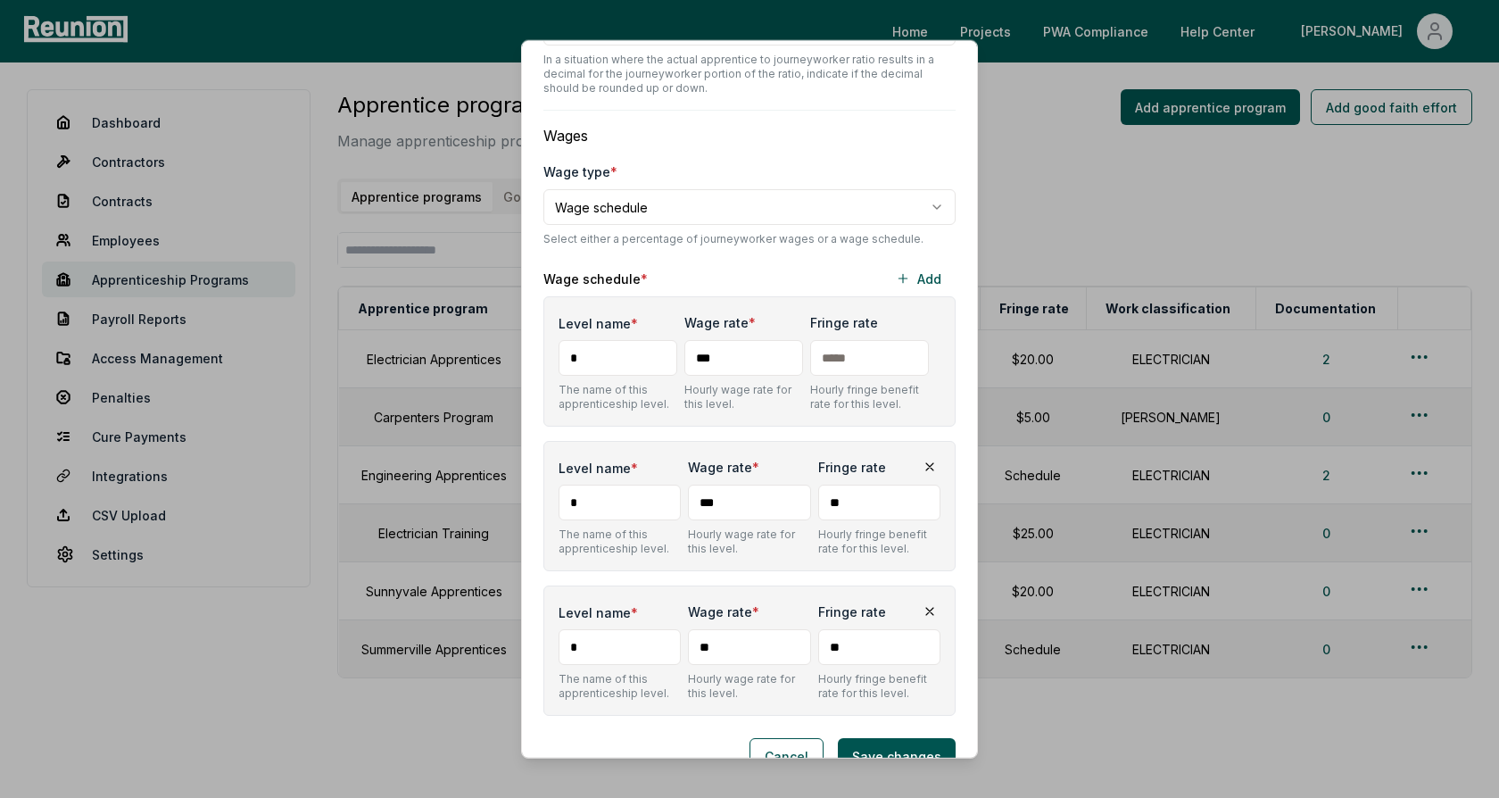
click at [729, 629] on input "**" at bounding box center [749, 647] width 122 height 36
type input "***"
click at [751, 543] on div "Level name * The name of this apprenticeship level. Wage rate * *** Hourly wage…" at bounding box center [749, 505] width 412 height 419
click at [785, 738] on button "Cancel" at bounding box center [786, 756] width 74 height 36
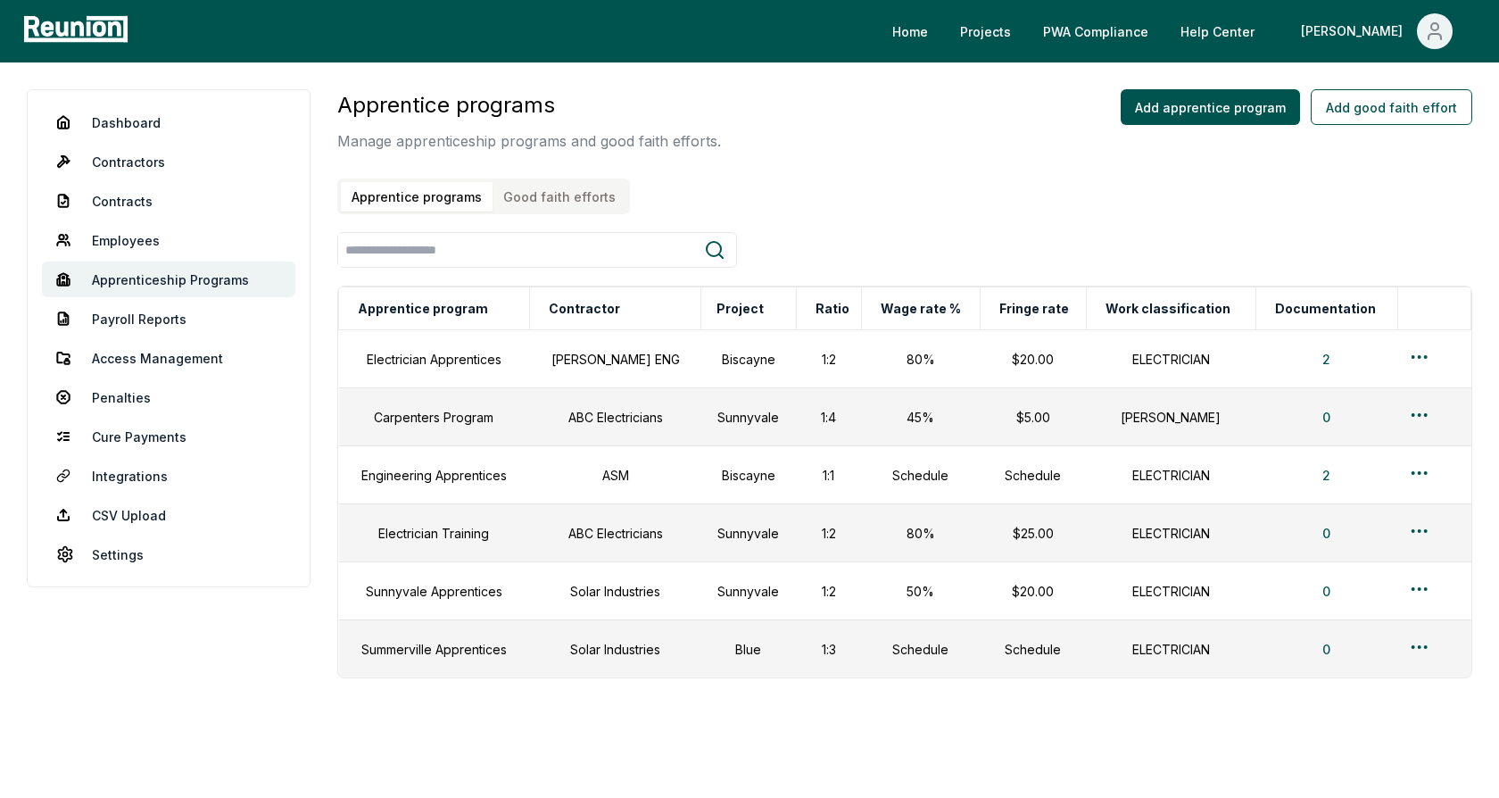
click at [558, 197] on button "Good faith efforts" at bounding box center [559, 196] width 134 height 29
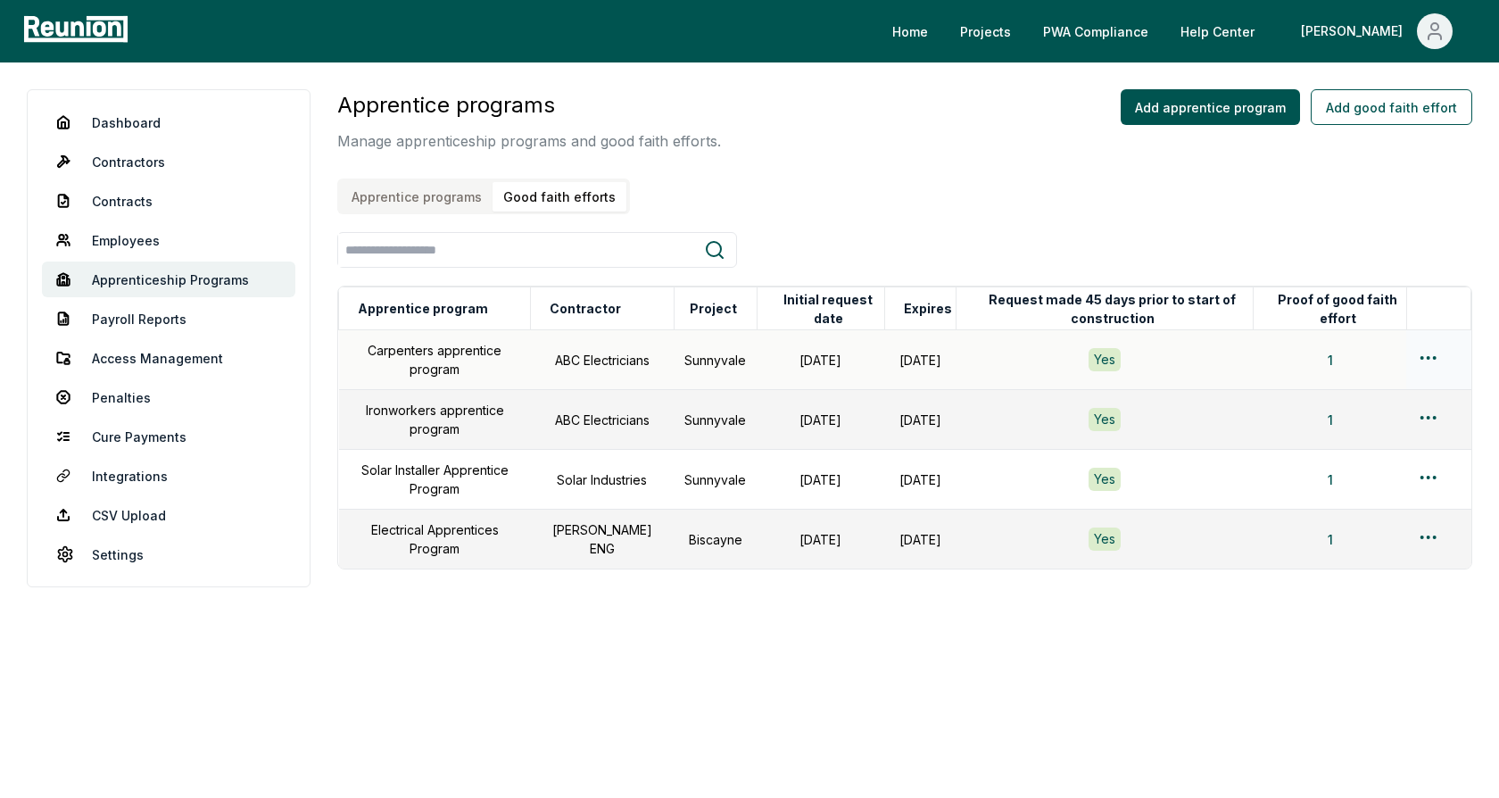
click at [1424, 353] on html "Please visit us on your desktop We're working on making our marketplace mobile-…" at bounding box center [749, 399] width 1499 height 798
click at [1349, 423] on div "Edit" at bounding box center [1399, 426] width 170 height 29
click at [1426, 346] on html "Please visit us on your desktop We're working on making our marketplace mobile-…" at bounding box center [749, 399] width 1499 height 798
click at [1434, 352] on html "Please visit us on your desktop We're working on making our marketplace mobile-…" at bounding box center [749, 399] width 1499 height 798
click at [1427, 358] on html "Please visit us on your desktop We're working on making our marketplace mobile-…" at bounding box center [749, 399] width 1499 height 798
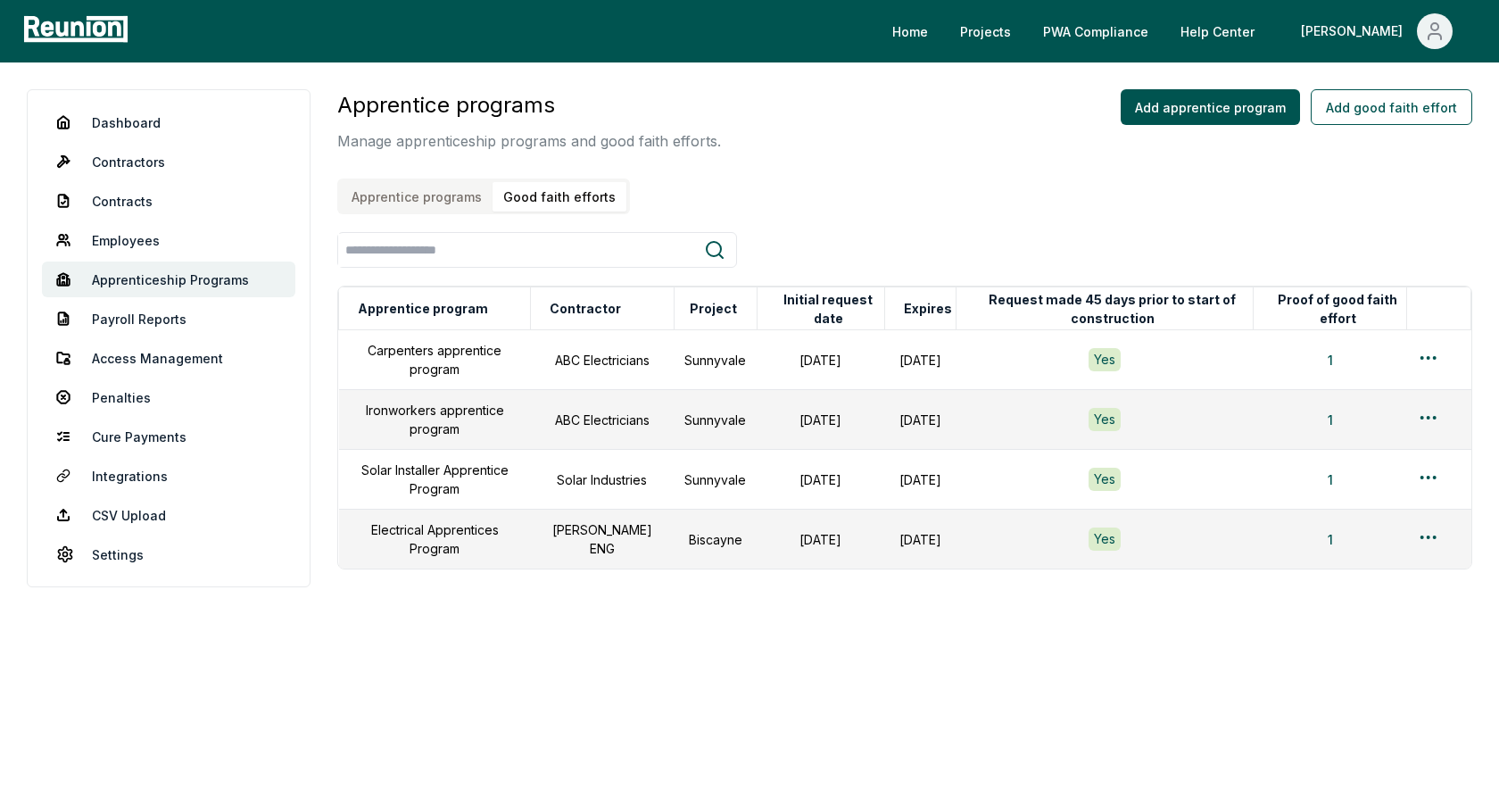
click at [1436, 414] on html "Please visit us on your desktop We're working on making our marketplace mobile-…" at bounding box center [749, 399] width 1499 height 798
click at [850, 221] on html "Please visit us on your desktop We're working on making our marketplace mobile-…" at bounding box center [749, 399] width 1499 height 798
click at [138, 125] on html "Please visit us on your desktop We're working on making our marketplace mobile-…" at bounding box center [749, 399] width 1499 height 798
click at [120, 120] on html "Please visit us on your desktop We're working on making our marketplace mobile-…" at bounding box center [749, 399] width 1499 height 798
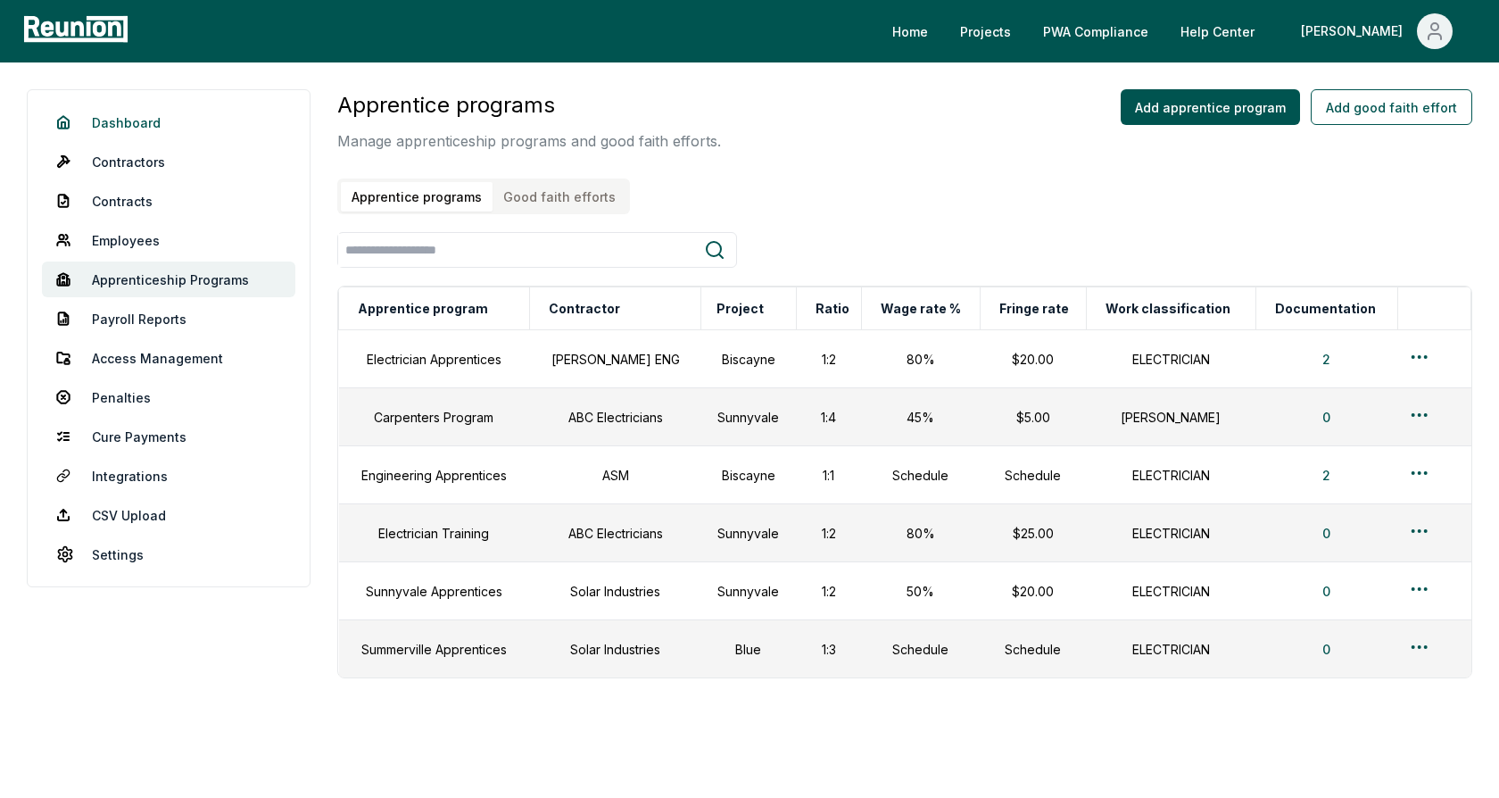
click at [126, 121] on link "Dashboard" at bounding box center [168, 122] width 253 height 36
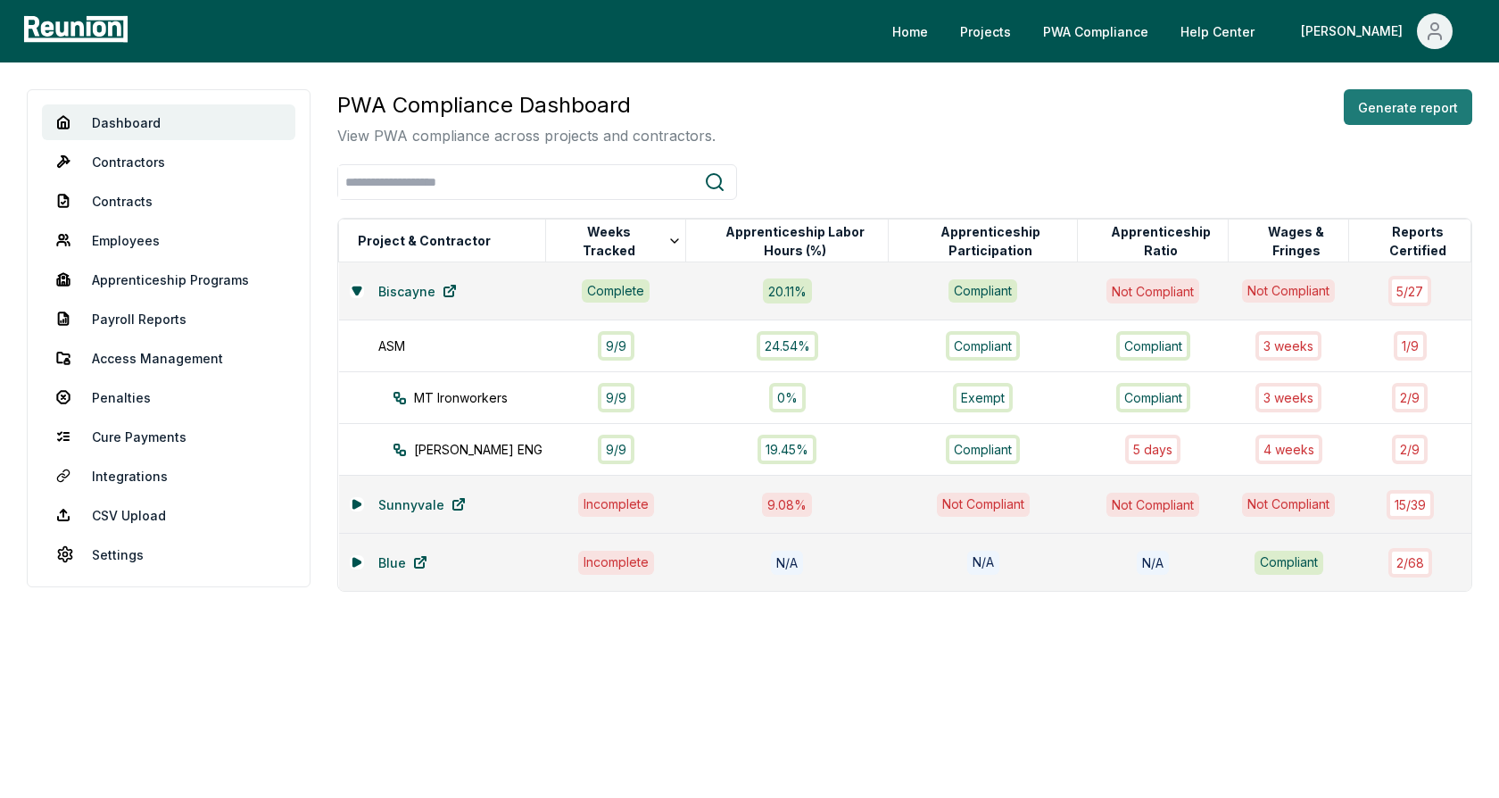
click at [1395, 112] on button "Generate report" at bounding box center [1408, 107] width 128 height 36
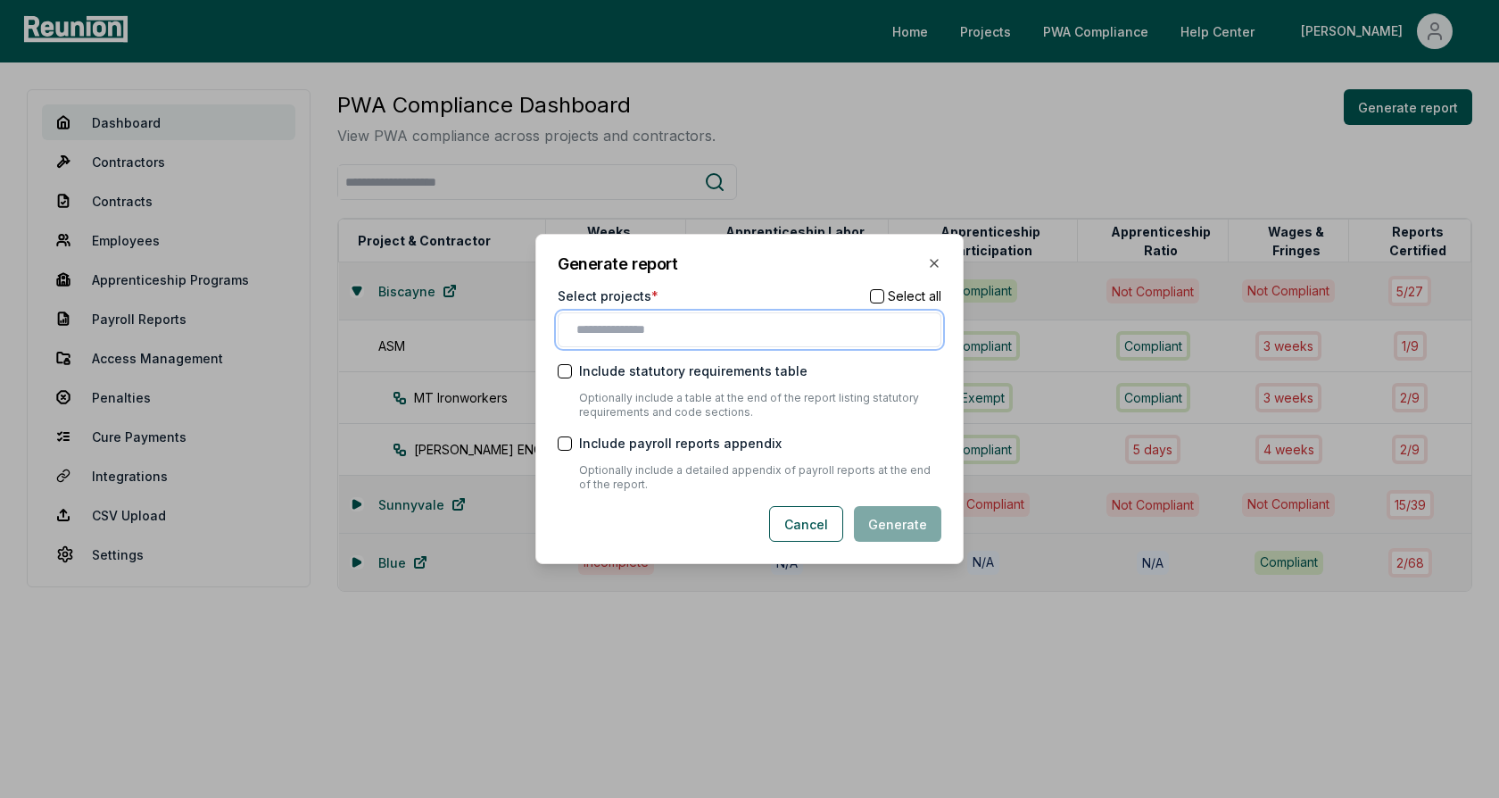
click at [657, 324] on input "text" at bounding box center [752, 329] width 353 height 19
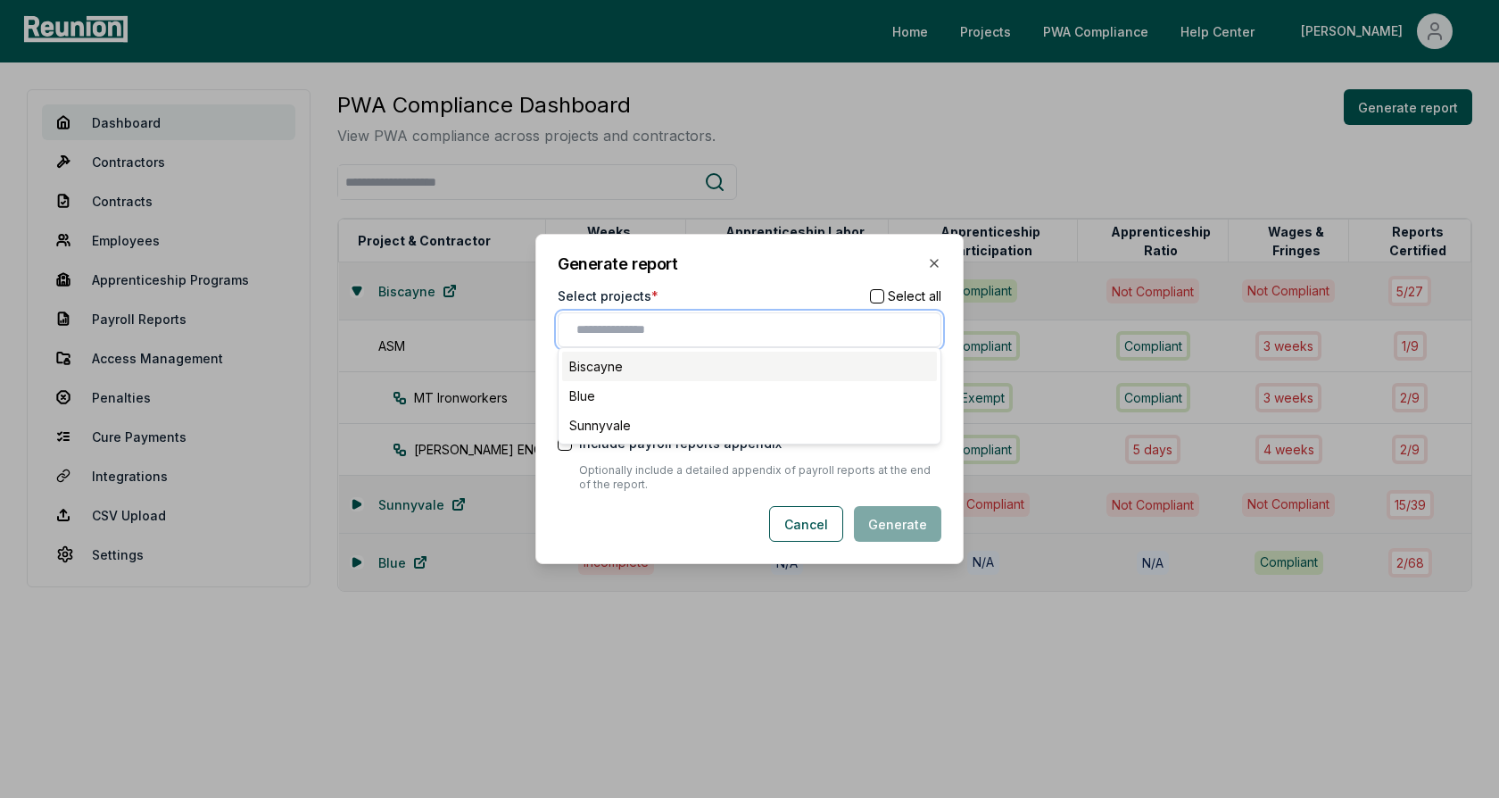
click at [644, 359] on div "Biscayne" at bounding box center [749, 366] width 375 height 29
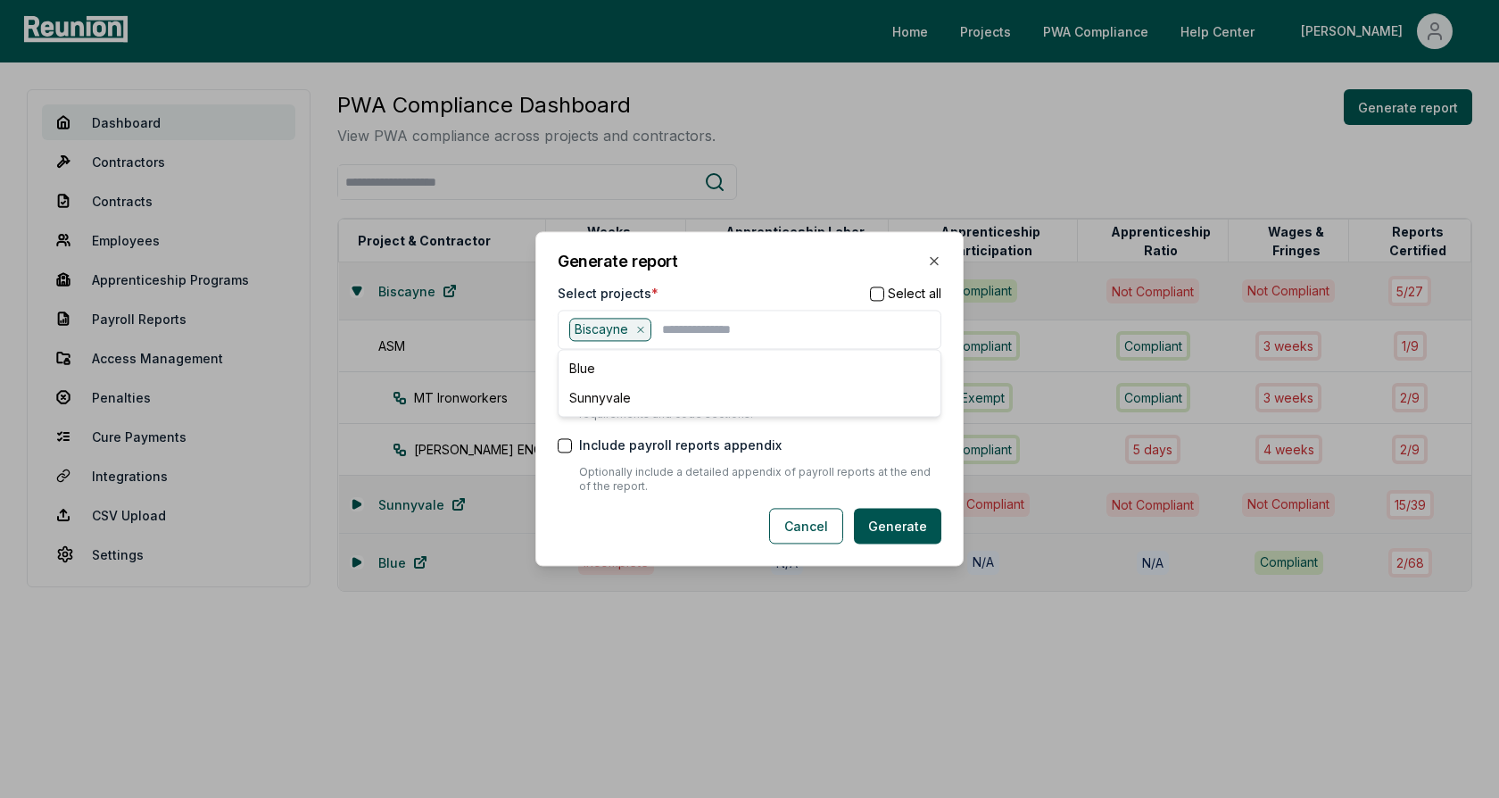
click at [701, 261] on h2 "Generate report" at bounding box center [750, 261] width 384 height 16
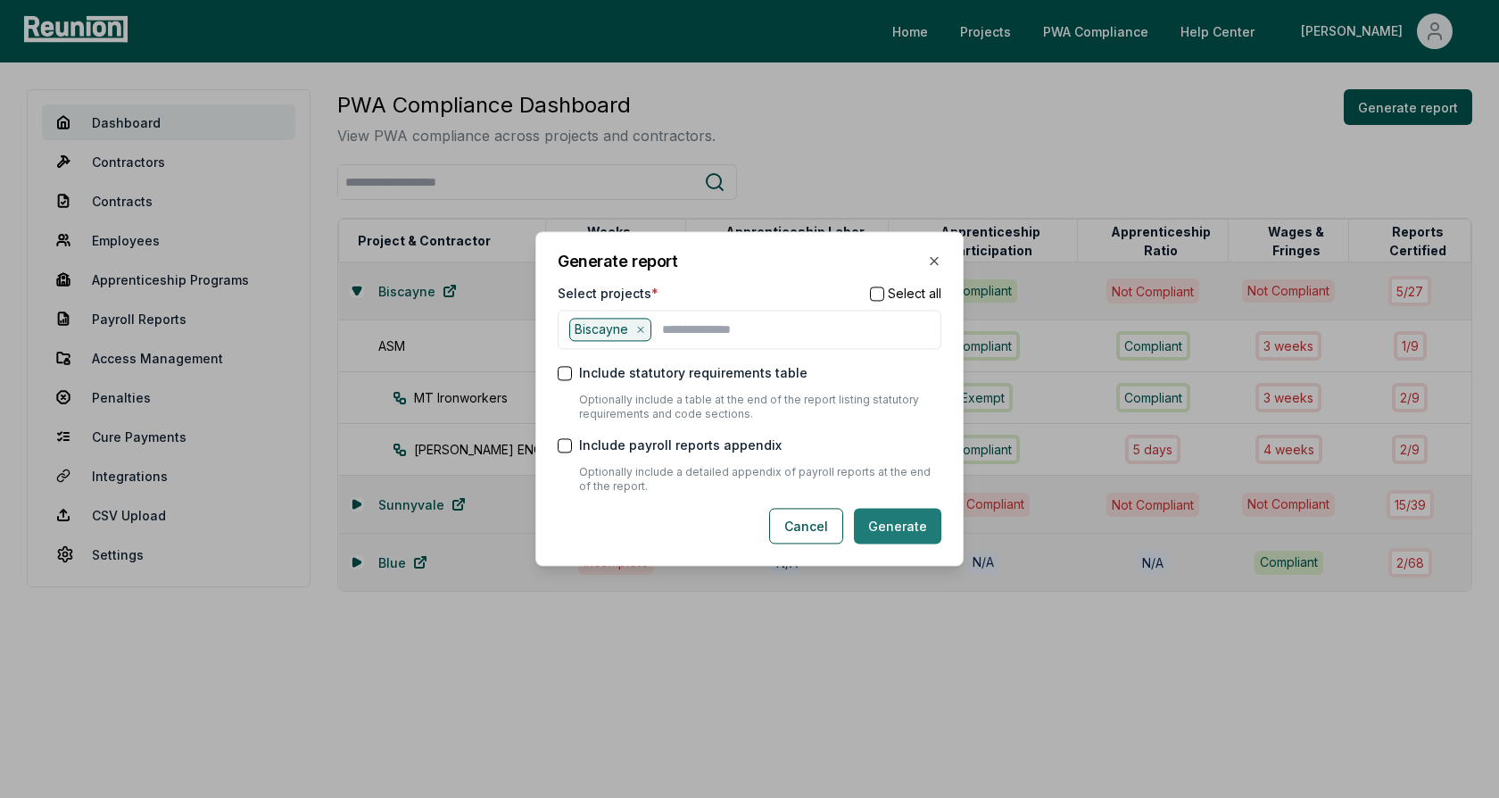
click at [914, 532] on button "Generate" at bounding box center [897, 527] width 87 height 36
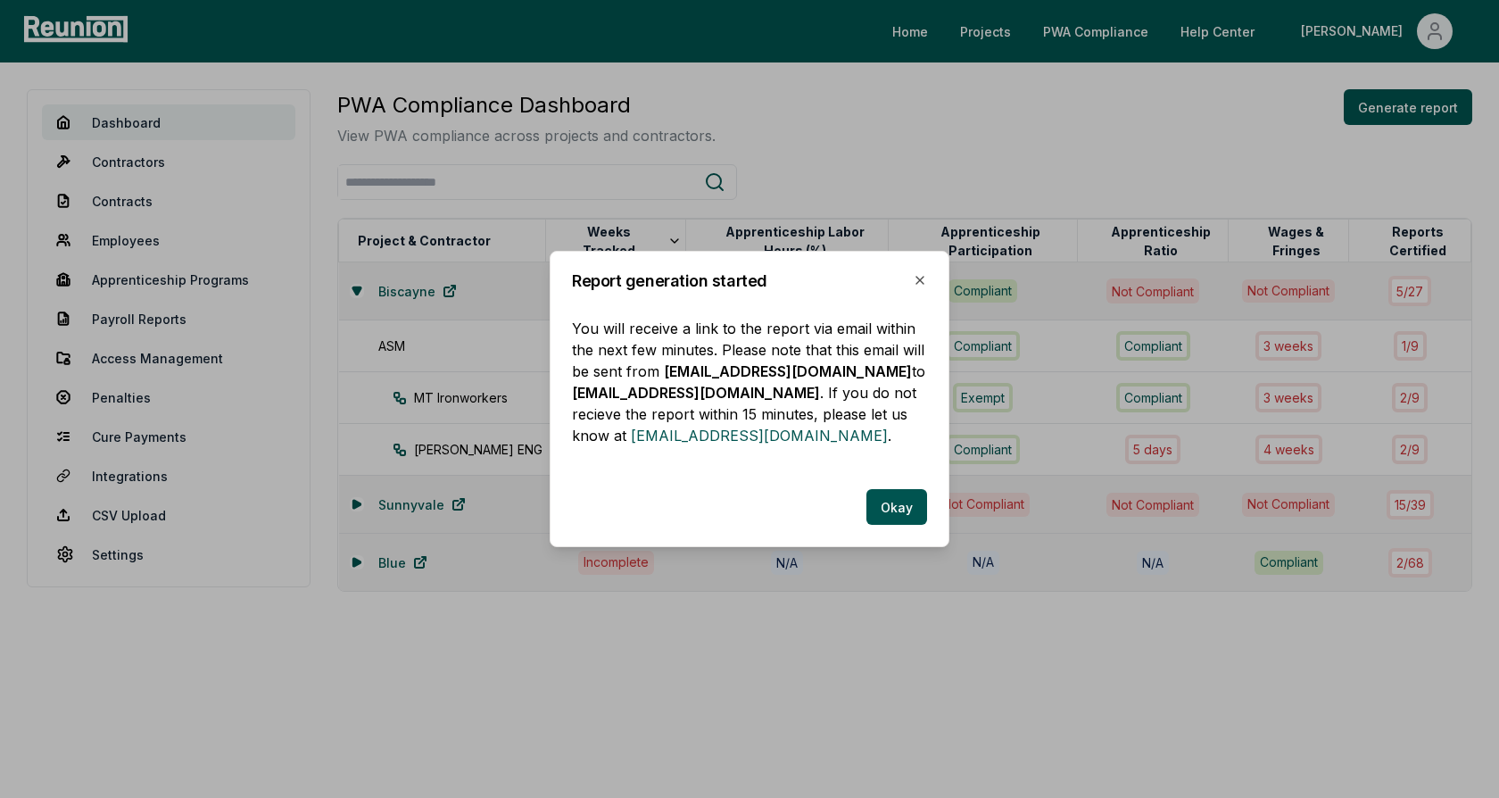
click at [906, 525] on div "Report generation started You will receive a link to the report via email withi…" at bounding box center [750, 399] width 400 height 296
click at [906, 519] on button "Okay" at bounding box center [896, 507] width 61 height 36
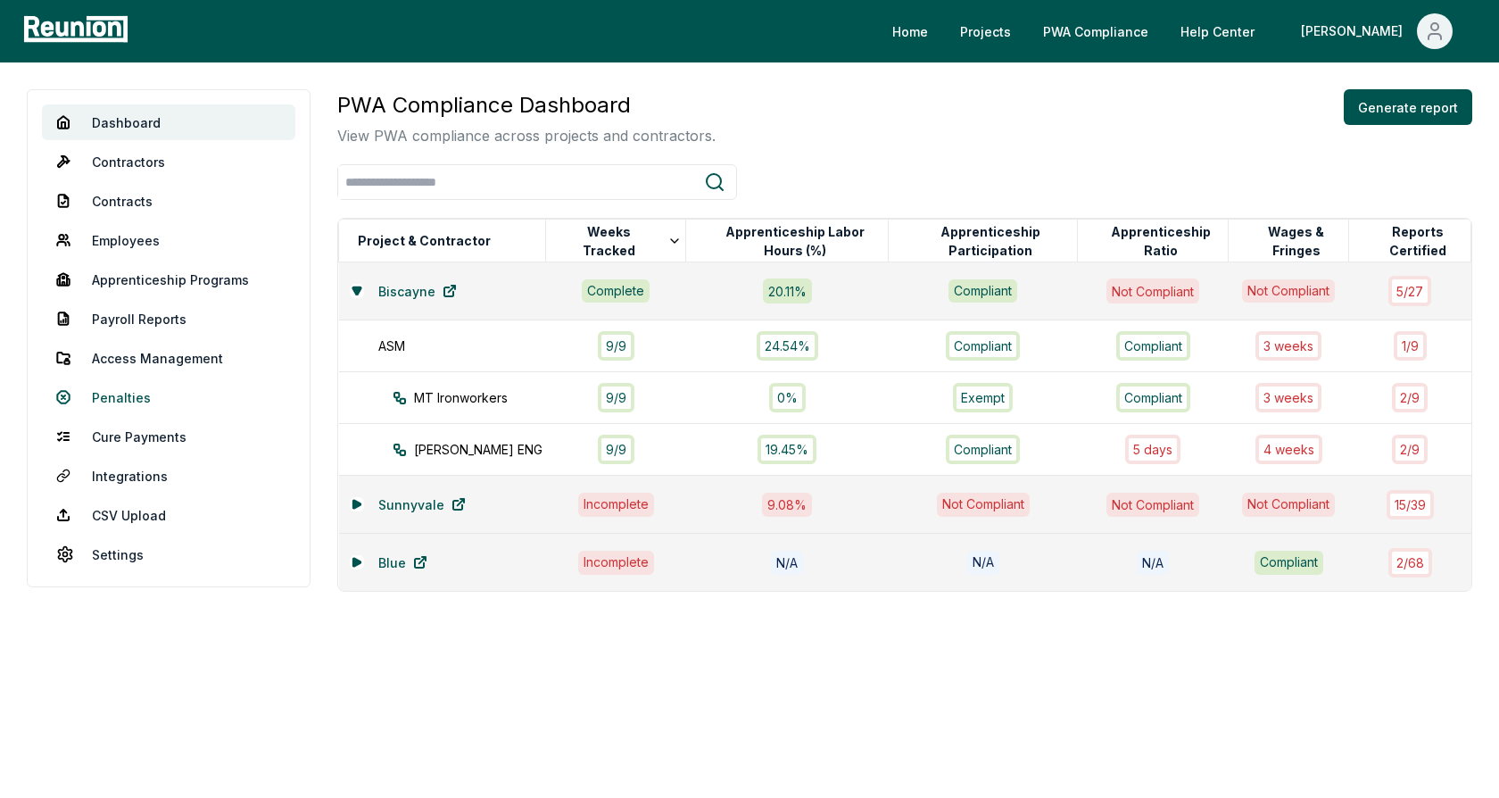
click at [115, 398] on link "Penalties" at bounding box center [168, 397] width 253 height 36
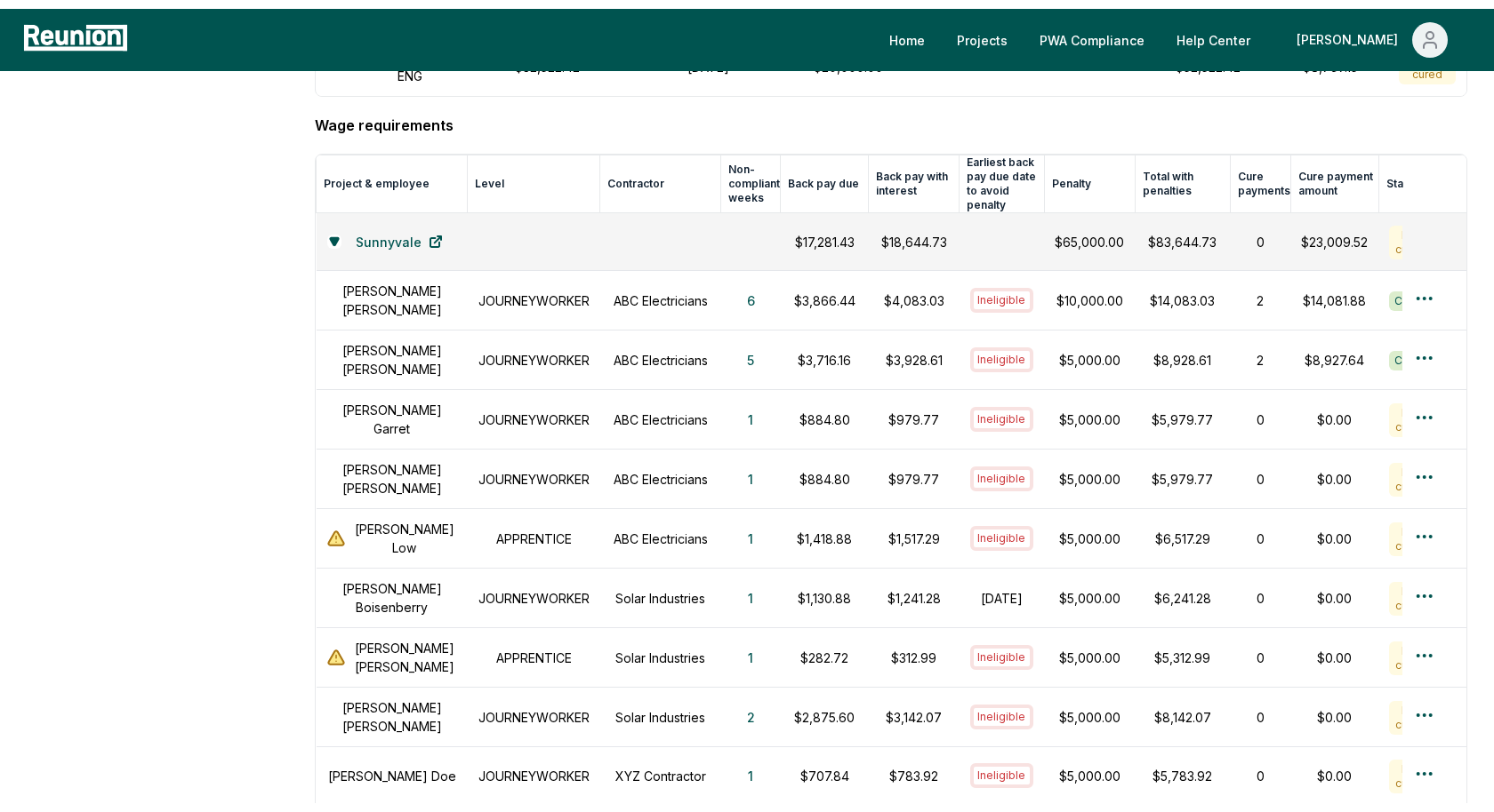
scroll to position [631, 0]
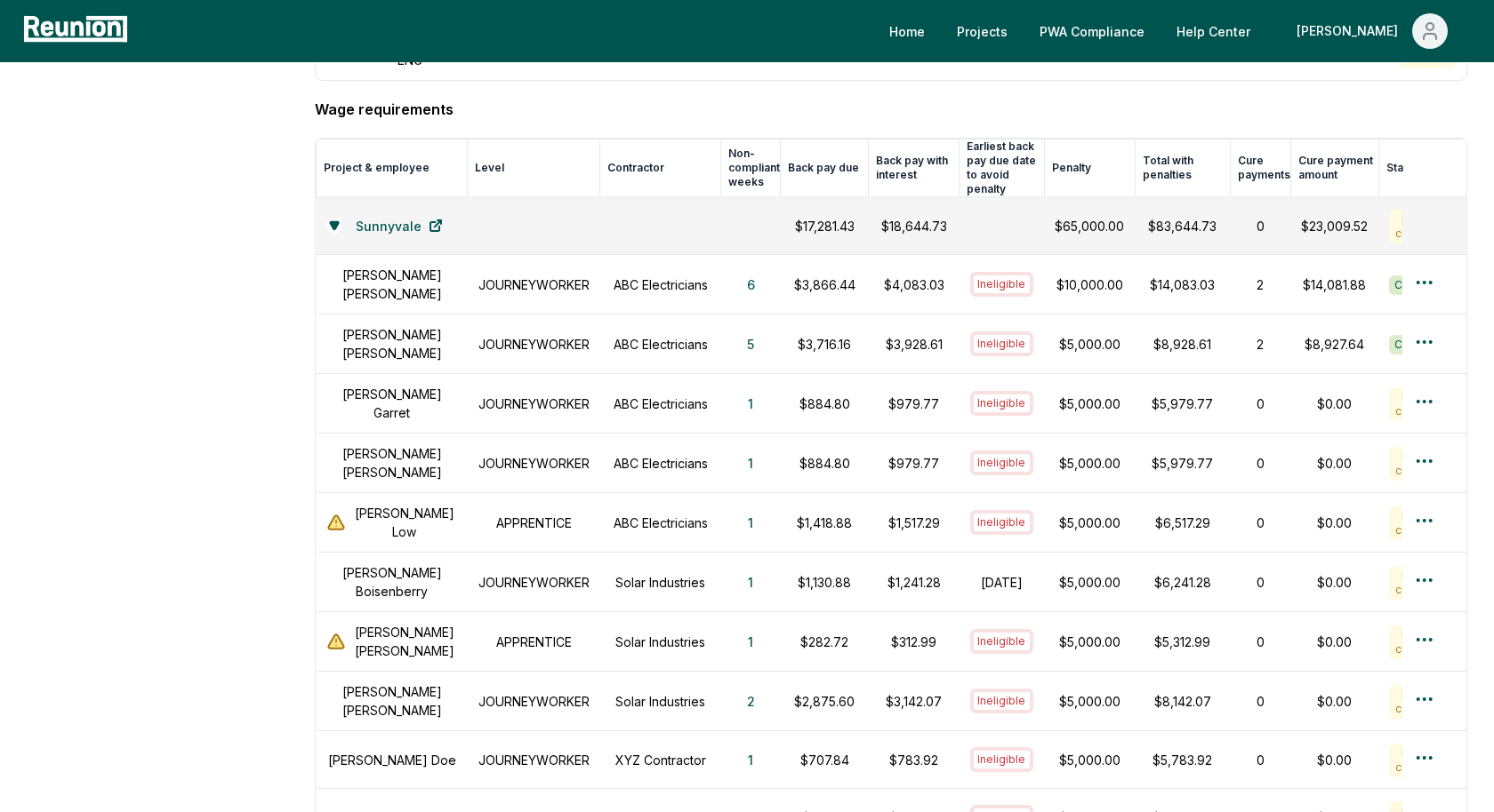
click at [590, 103] on h4 "Wage requirements" at bounding box center [891, 109] width 1152 height 21
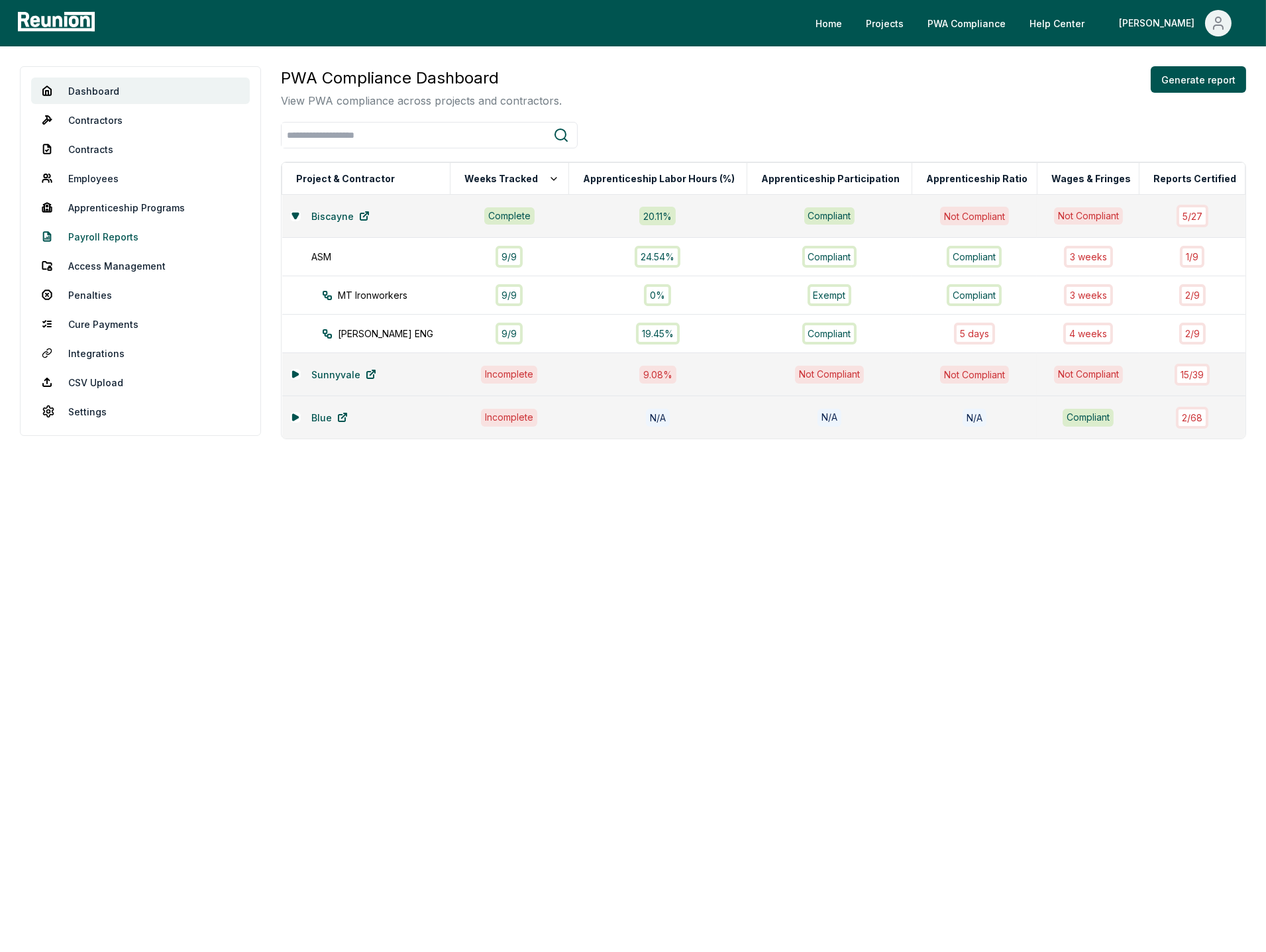
click at [86, 239] on link "Payroll Reports" at bounding box center [140, 237] width 218 height 27
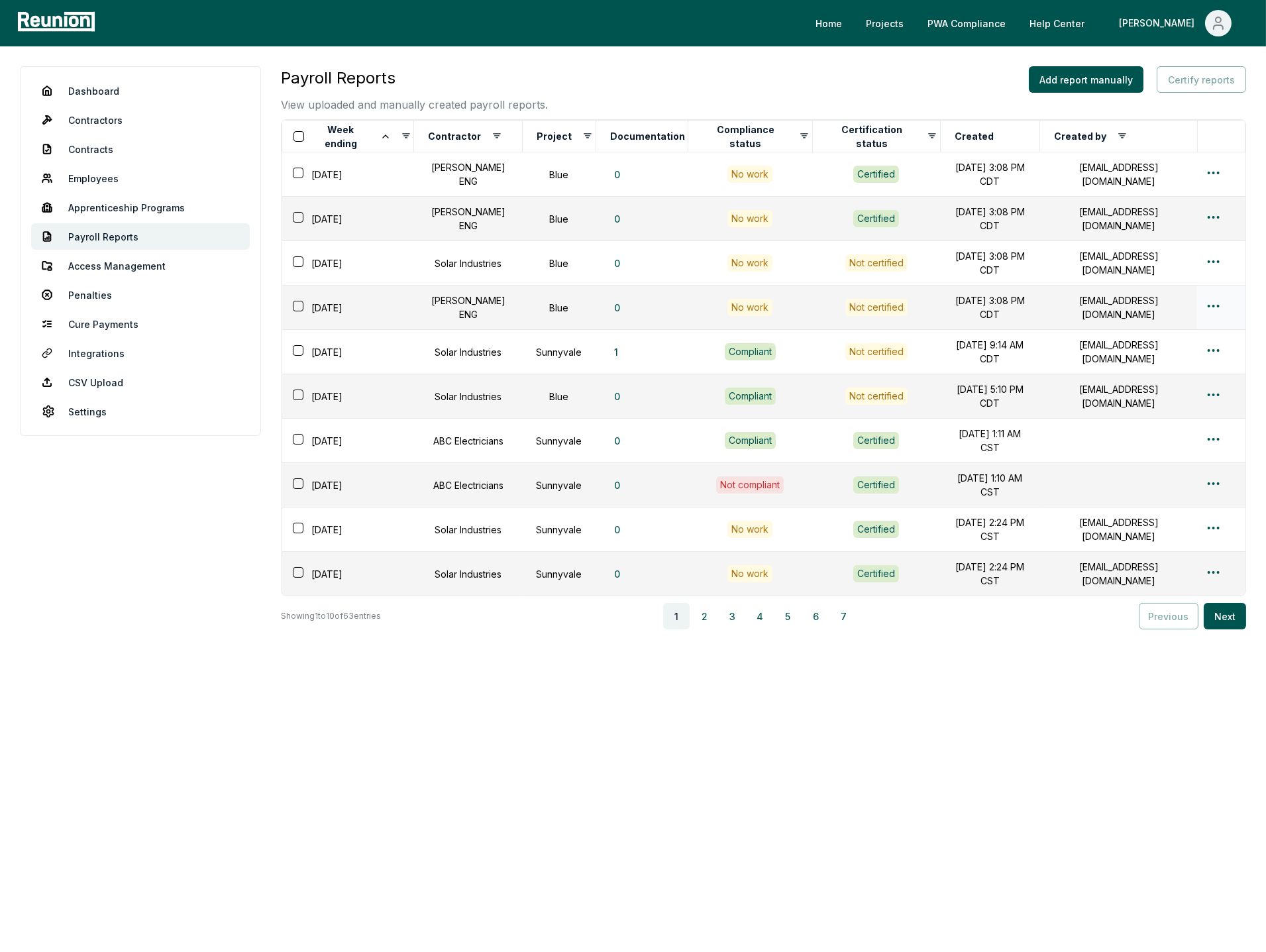
click at [1213, 297] on html "Please visit us on your desktop We're working on making our marketplace mobile-…" at bounding box center [633, 476] width 1266 height 952
click at [1177, 348] on div "Edit" at bounding box center [1192, 353] width 126 height 22
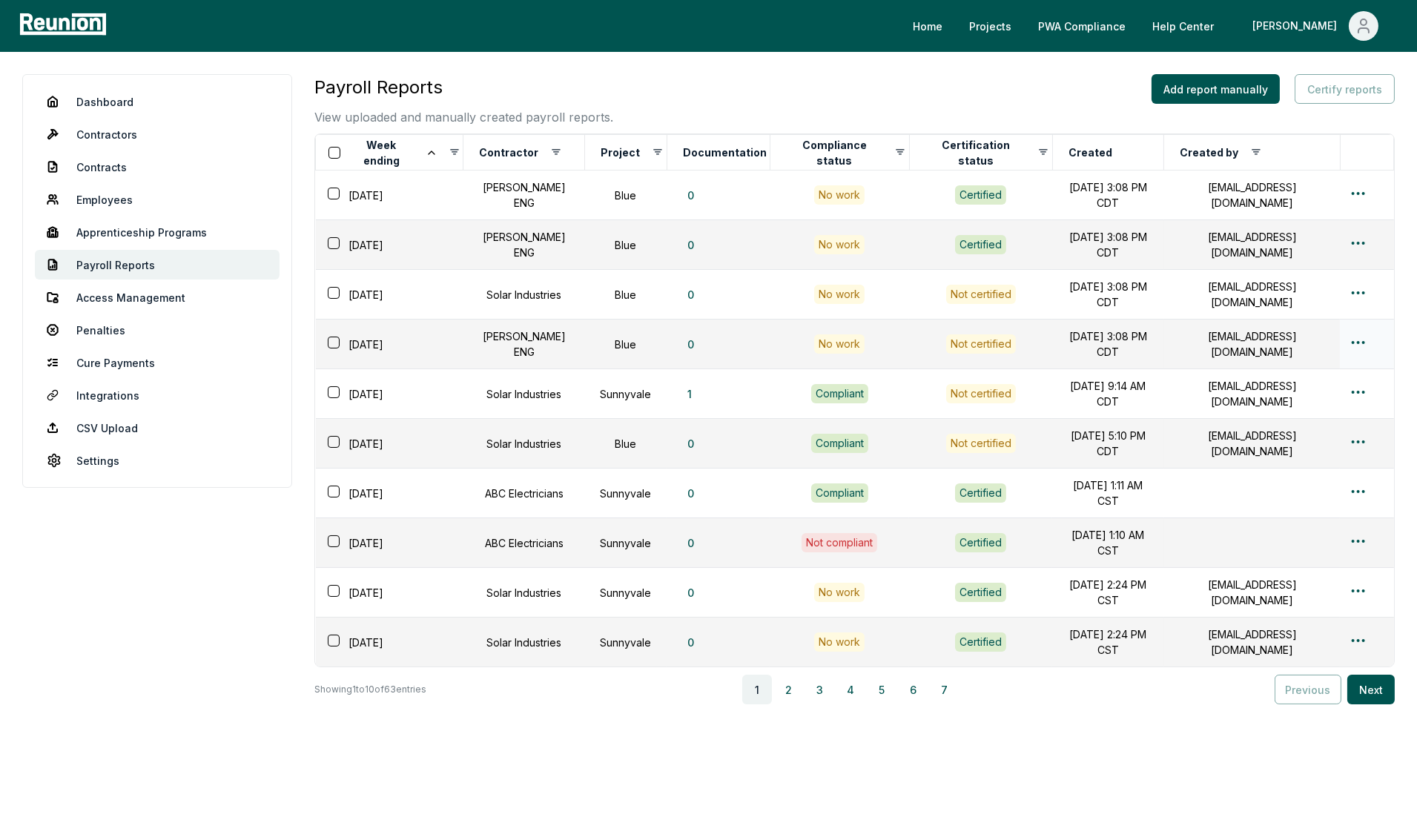
click at [1363, 335] on html "Please visit us on your desktop We're working on making our marketplace mobile-…" at bounding box center [708, 426] width 1417 height 852
click at [1320, 401] on div "Edit" at bounding box center [1334, 395] width 141 height 24
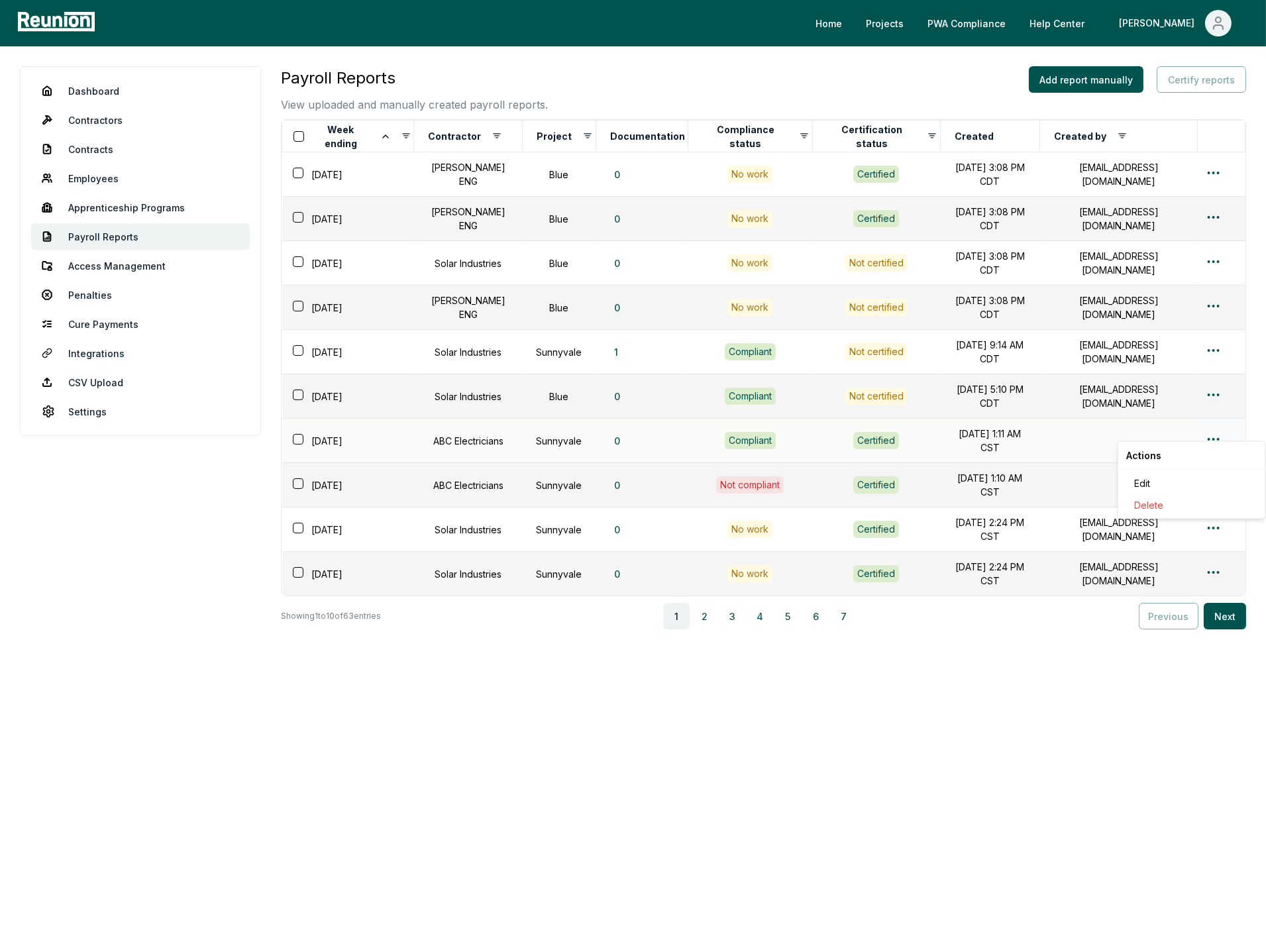
click at [1208, 426] on html "Please visit us on your desktop We're working on making our marketplace mobile-…" at bounding box center [633, 476] width 1266 height 952
click at [1156, 477] on div "Edit" at bounding box center [1192, 483] width 126 height 22
click at [1216, 301] on html "Please visit us on your desktop We're working on making our marketplace mobile-…" at bounding box center [633, 476] width 1266 height 952
click at [1177, 354] on div "Edit" at bounding box center [1192, 353] width 126 height 22
click at [1080, 615] on div "1 2 3 4 5 6 7" at bounding box center [760, 616] width 747 height 27
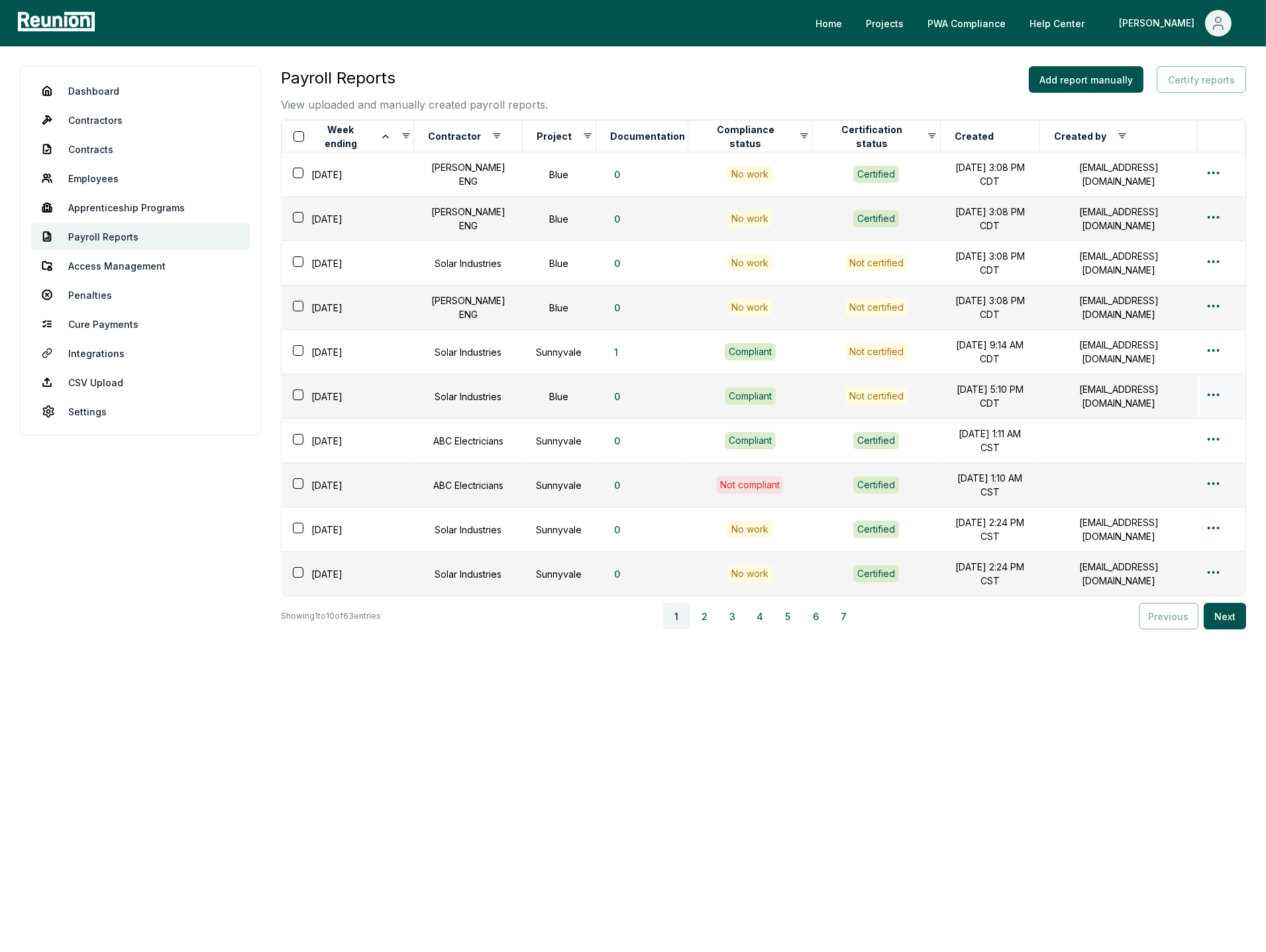
click at [1213, 382] on html "Please visit us on your desktop We're working on making our marketplace mobile-…" at bounding box center [633, 476] width 1266 height 952
click at [1166, 460] on div "Delete" at bounding box center [1192, 461] width 126 height 22
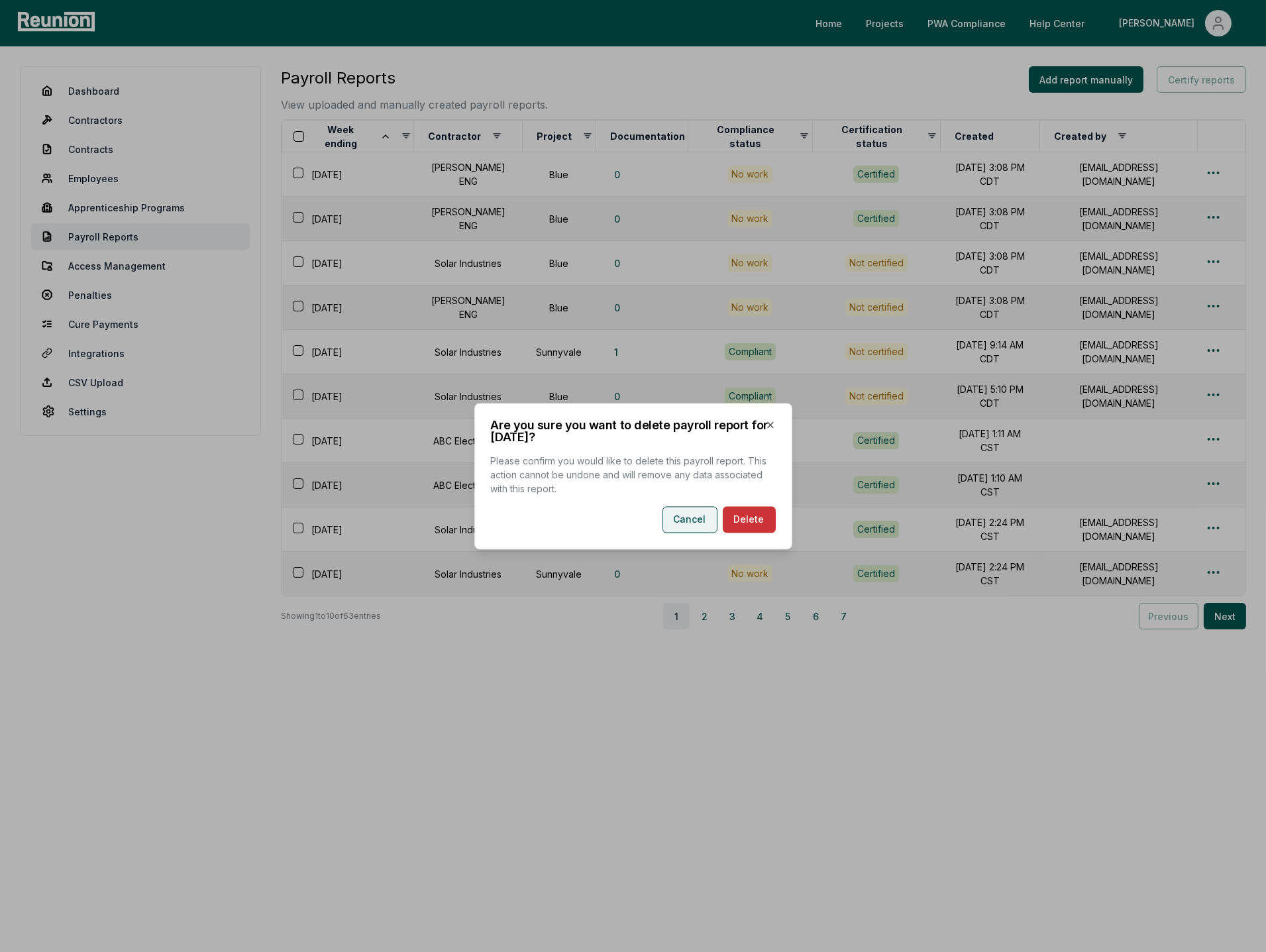
click at [699, 525] on button "Cancel" at bounding box center [690, 520] width 55 height 27
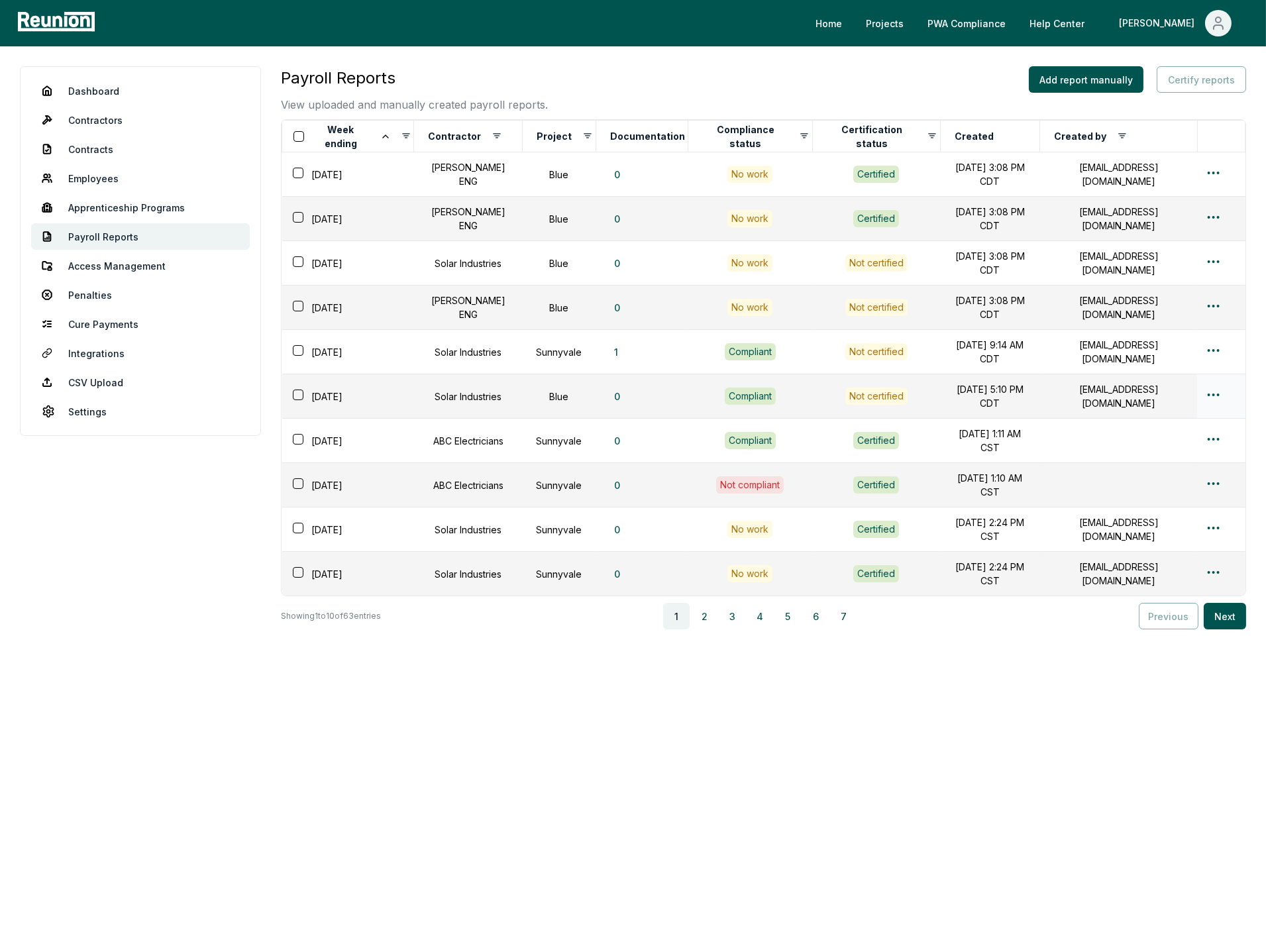
click at [1220, 387] on html "Please visit us on your desktop We're working on making our marketplace mobile-…" at bounding box center [633, 476] width 1266 height 952
click at [1185, 440] on div "Edit" at bounding box center [1192, 439] width 126 height 22
click at [959, 711] on div "Payroll Reports View uploaded and manually created payroll reports. Add report …" at bounding box center [763, 404] width 965 height 676
click at [1214, 27] on icon "Main" at bounding box center [1218, 23] width 16 height 16
click at [1181, 108] on p "Log out" at bounding box center [1183, 109] width 34 height 16
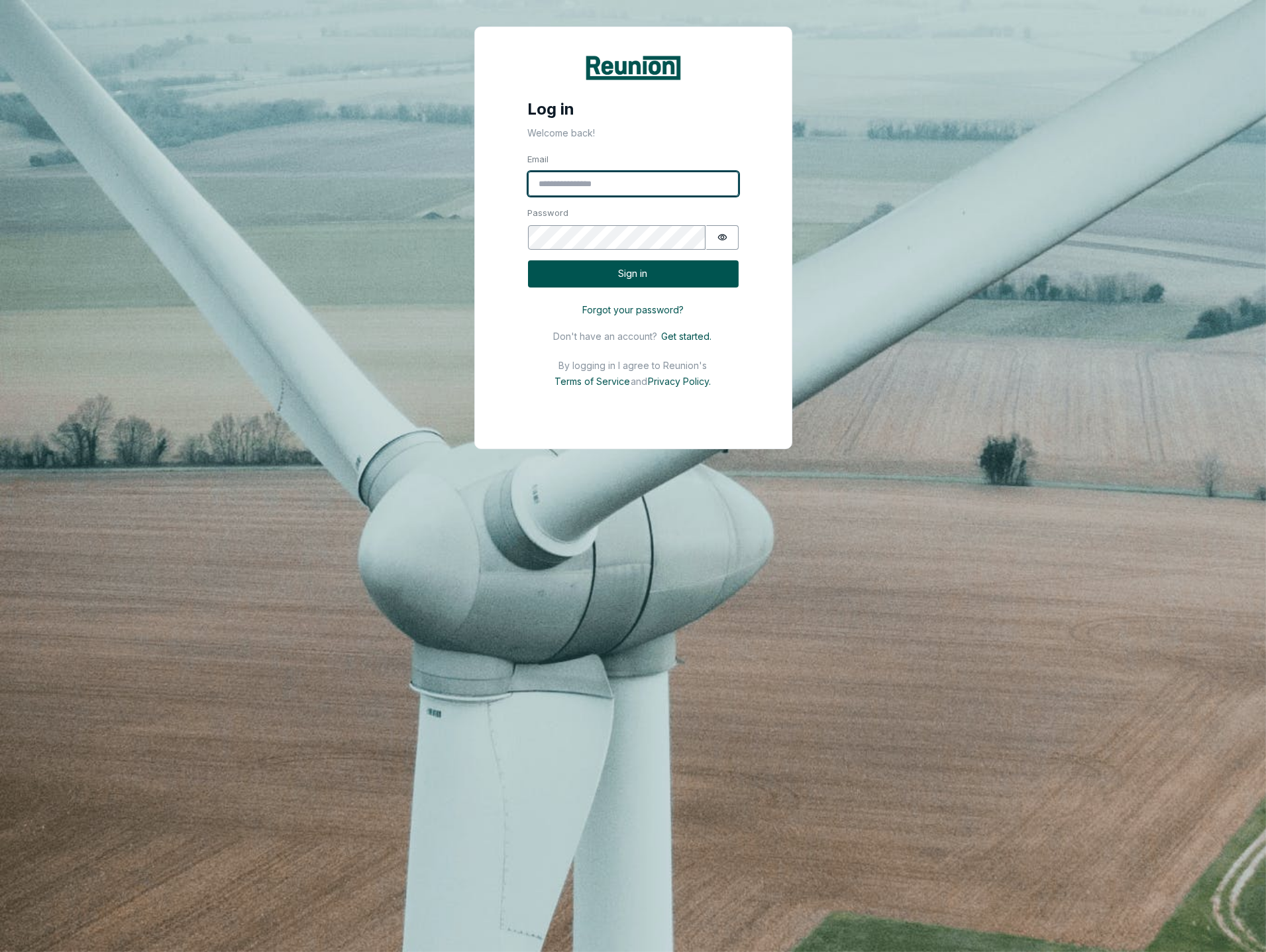
click at [629, 186] on input "Email" at bounding box center [633, 184] width 211 height 25
type input "**********"
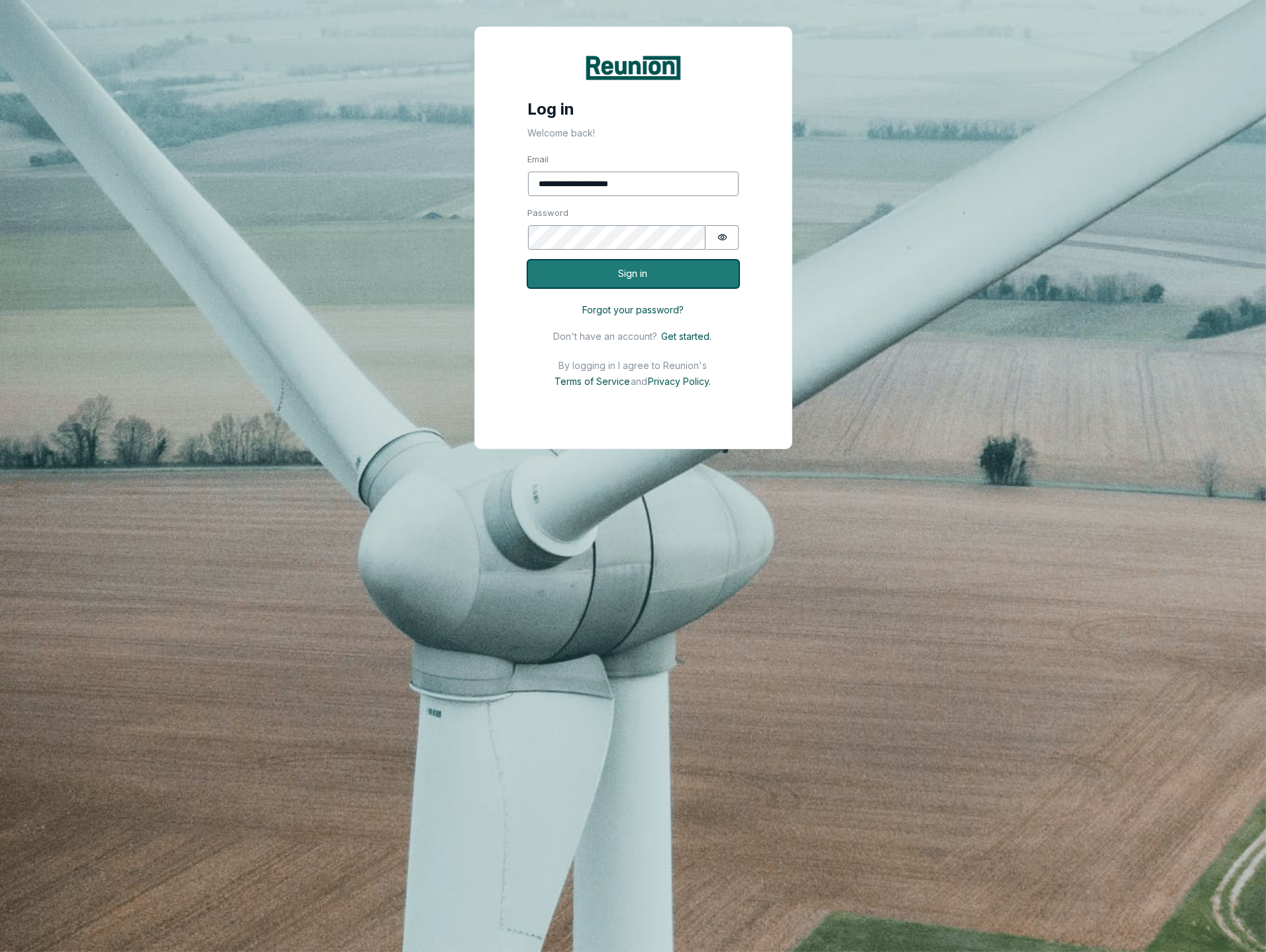
click at [659, 274] on button "Sign in" at bounding box center [633, 274] width 211 height 27
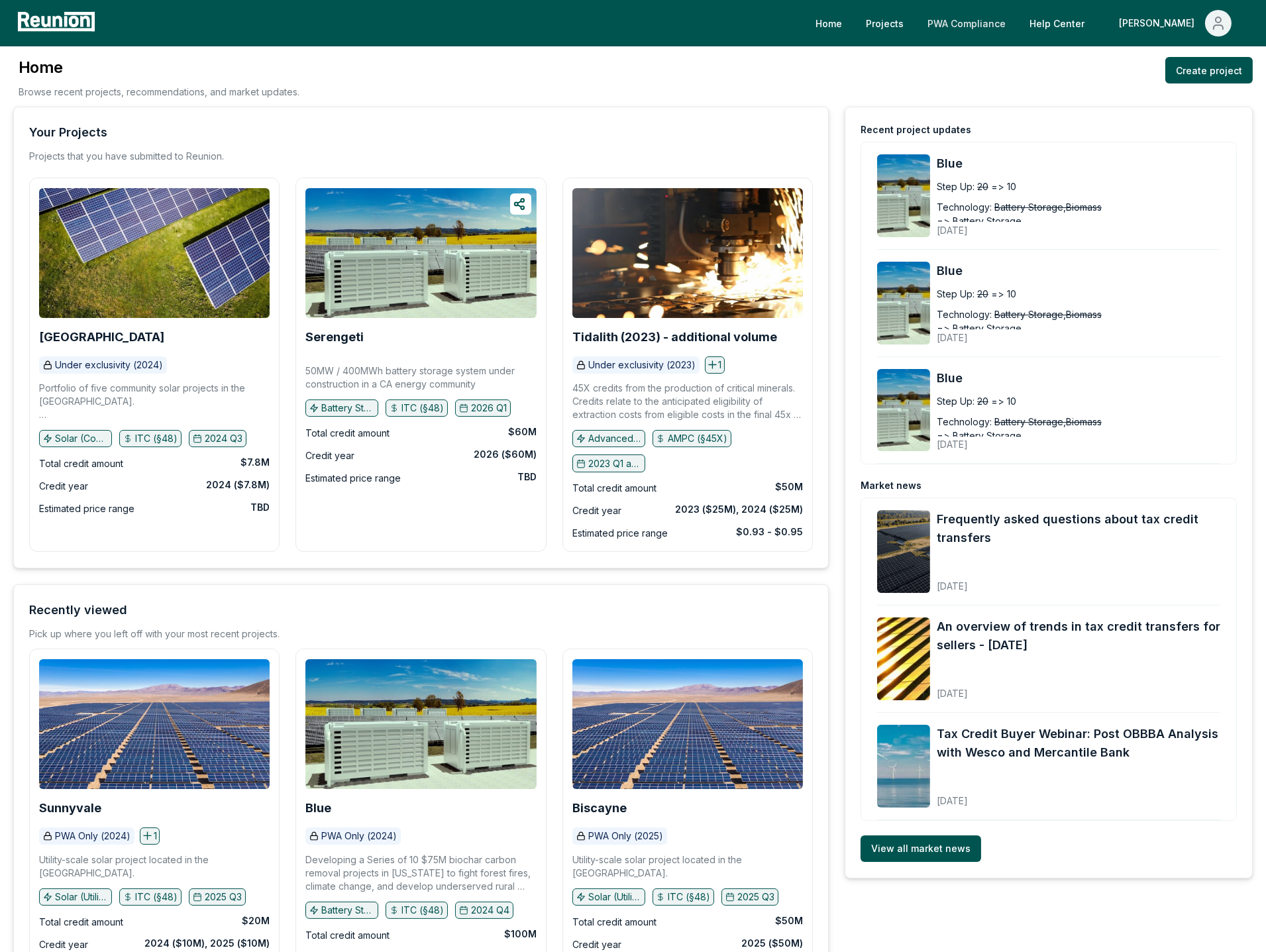
click at [1017, 21] on link "PWA Compliance" at bounding box center [967, 23] width 99 height 27
